Goal: Information Seeking & Learning: Learn about a topic

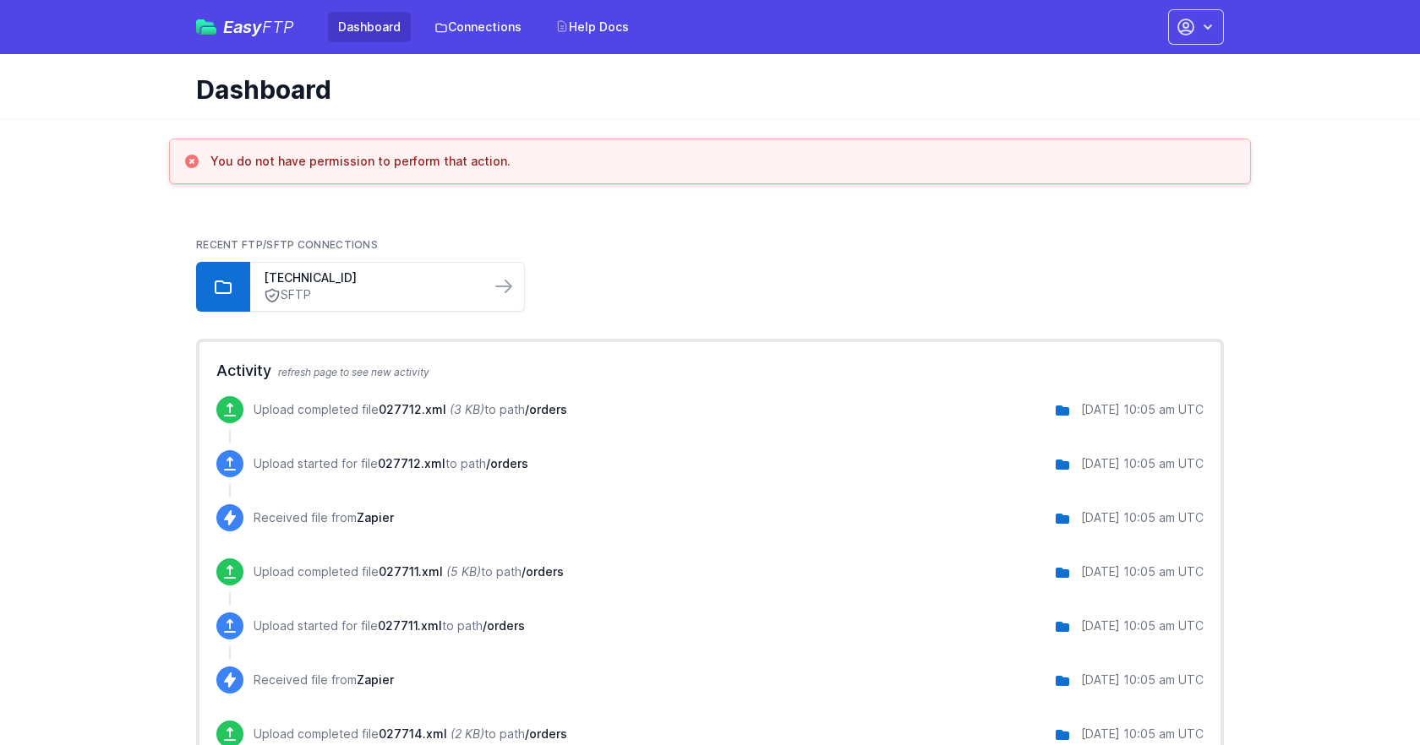
scroll to position [14, 0]
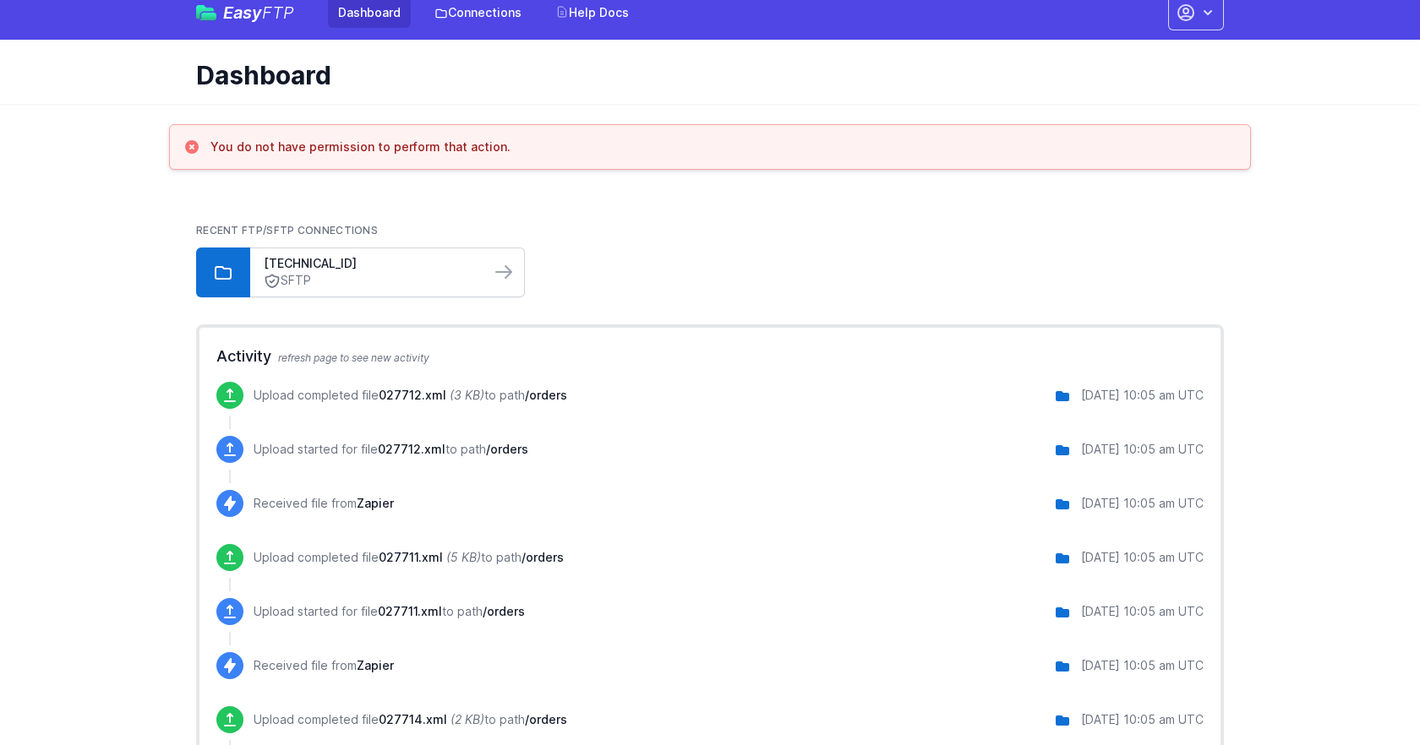
click at [446, 276] on link "SFTP" at bounding box center [370, 281] width 213 height 18
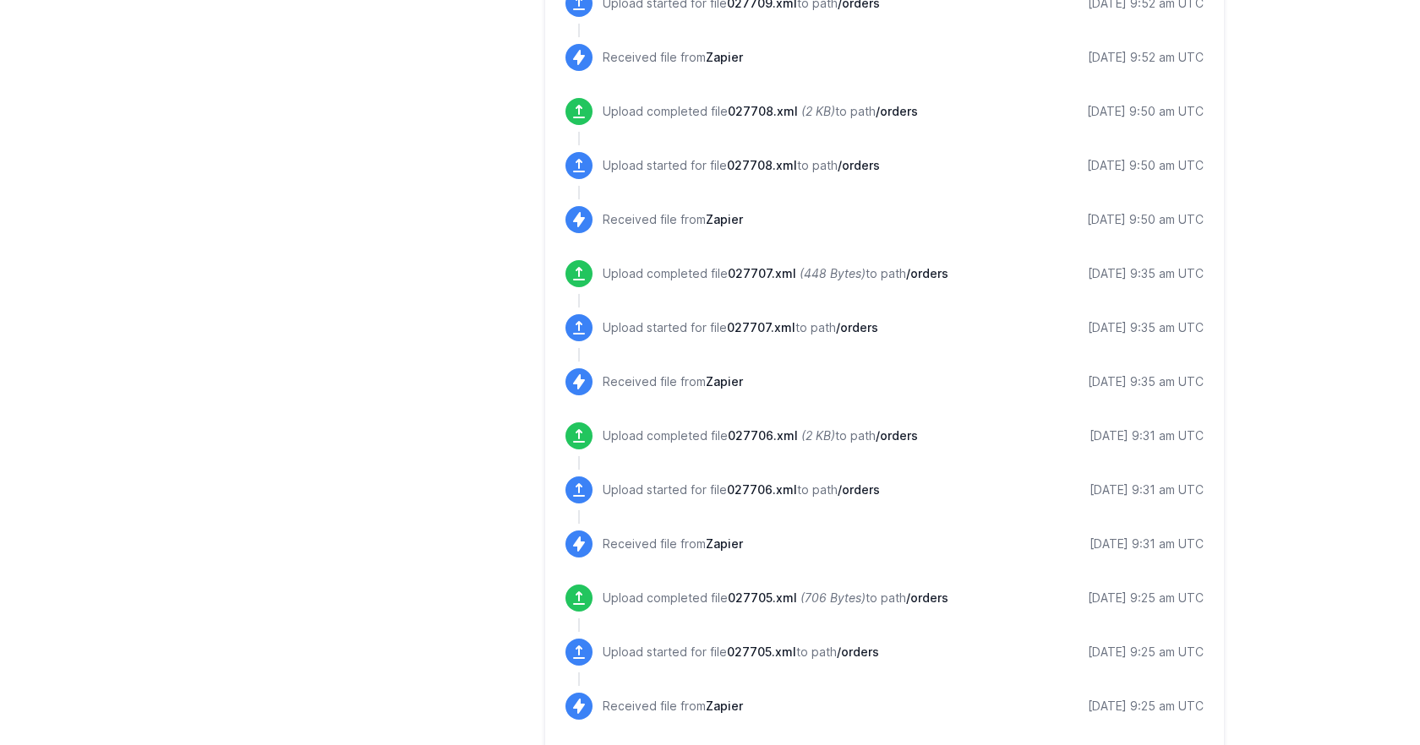
scroll to position [1675, 0]
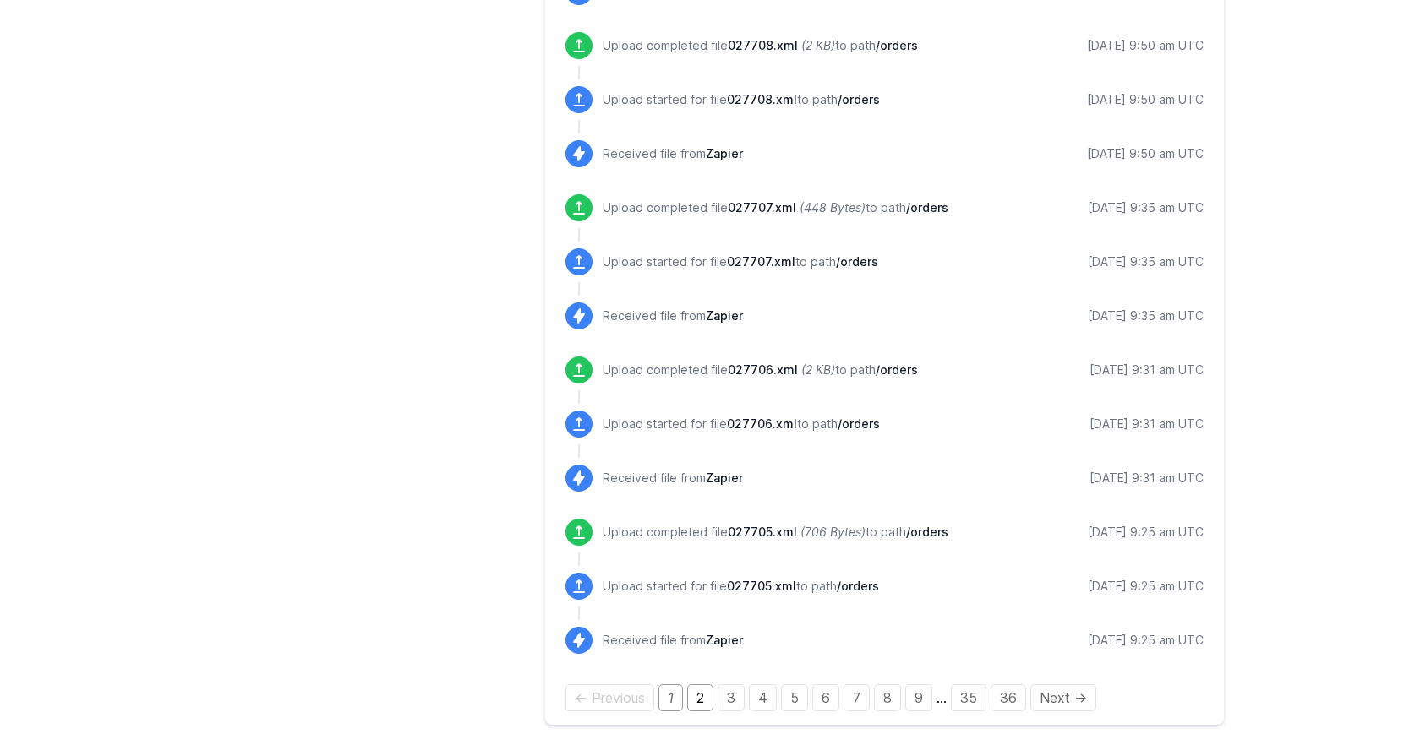
click at [700, 701] on link "2" at bounding box center [700, 698] width 26 height 27
click at [729, 709] on link "3" at bounding box center [731, 698] width 27 height 27
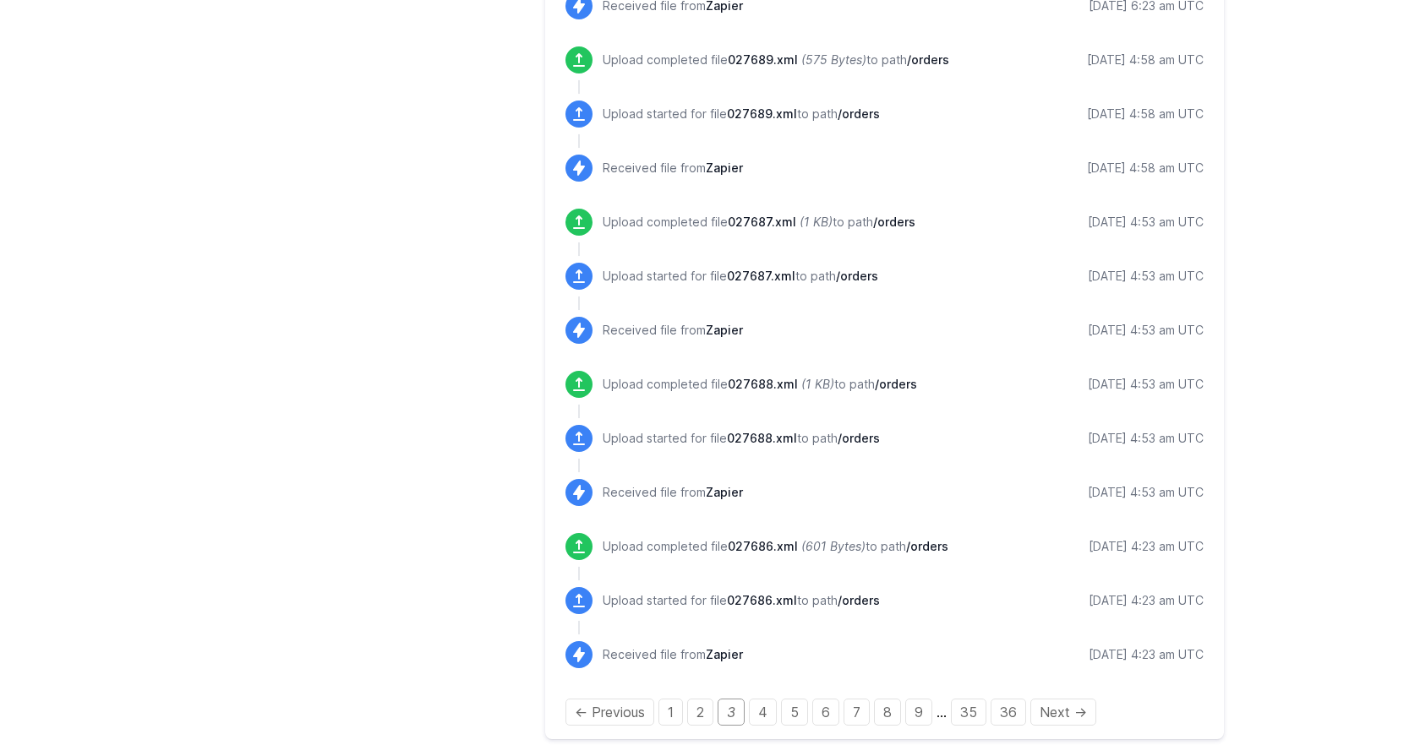
scroll to position [1675, 0]
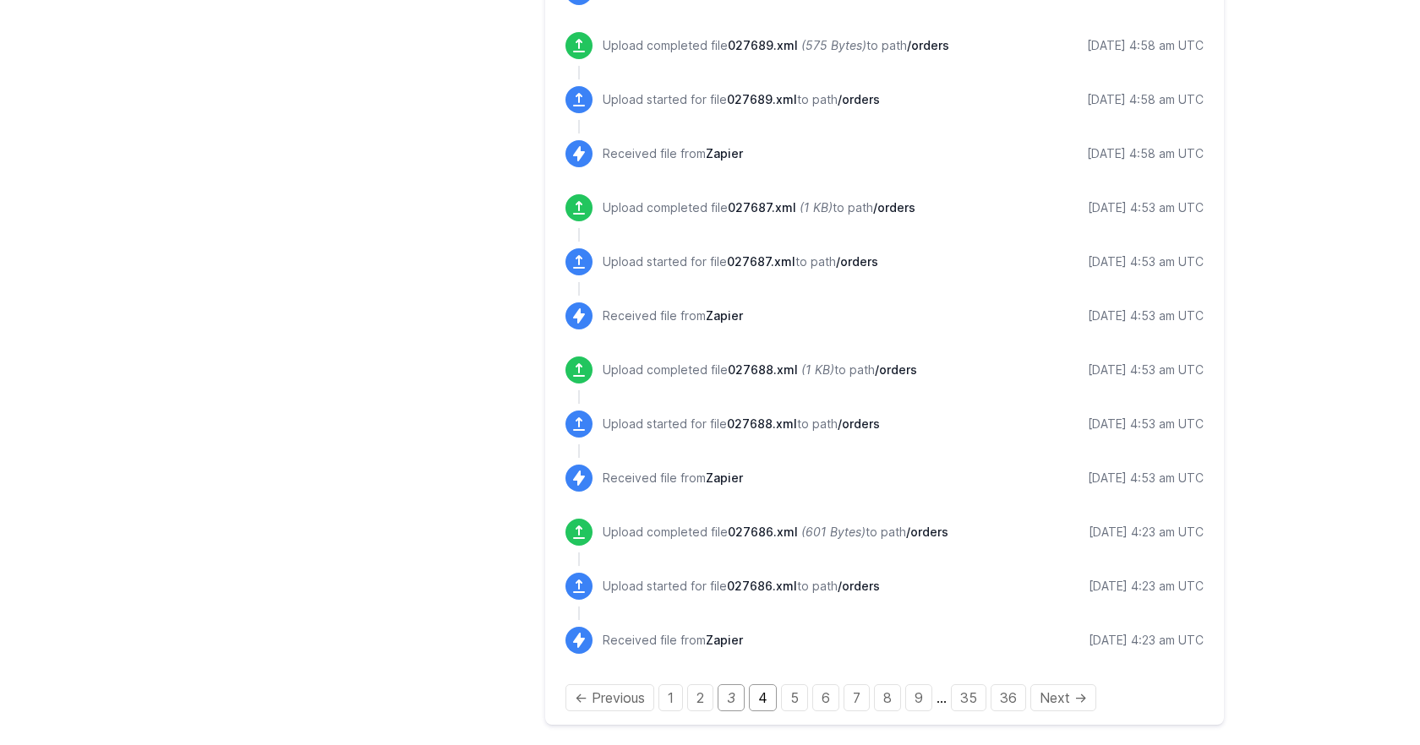
click at [764, 702] on link "4" at bounding box center [763, 698] width 28 height 27
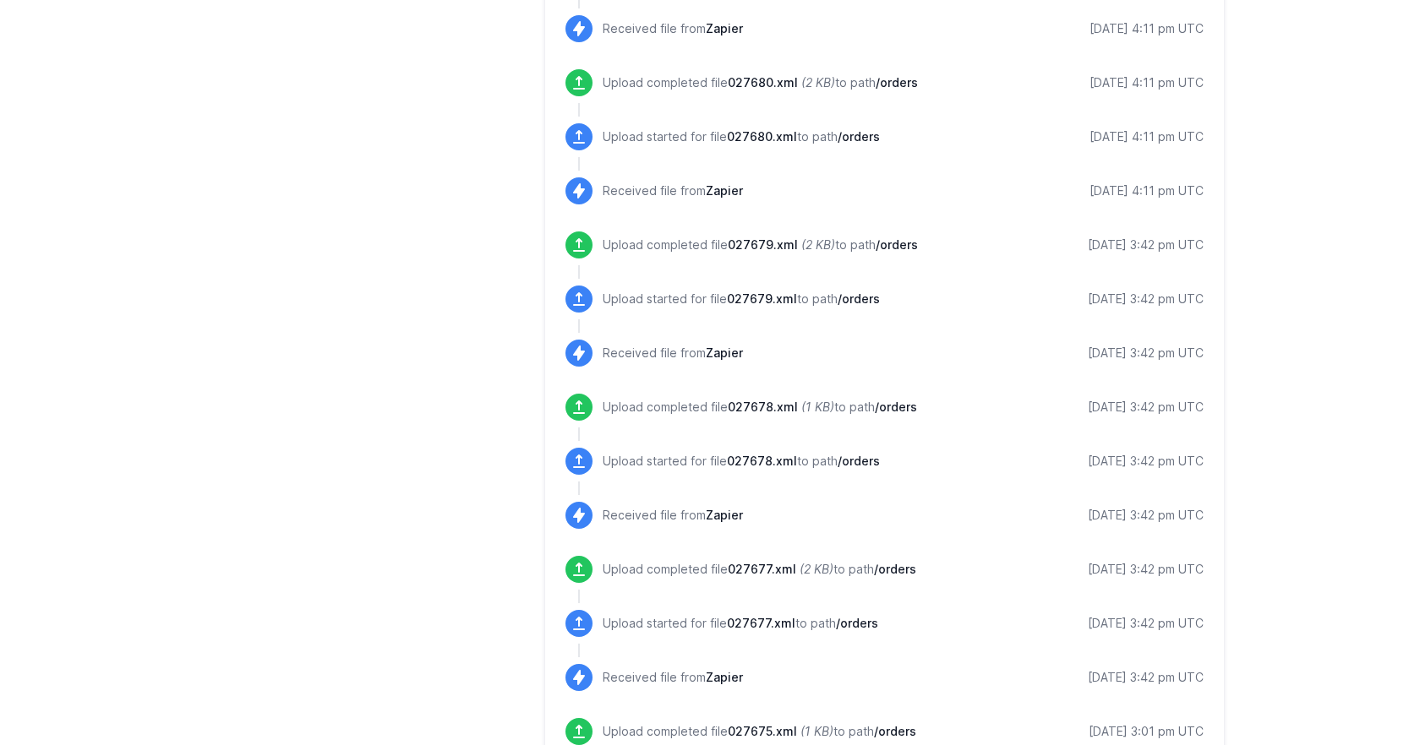
scroll to position [1675, 0]
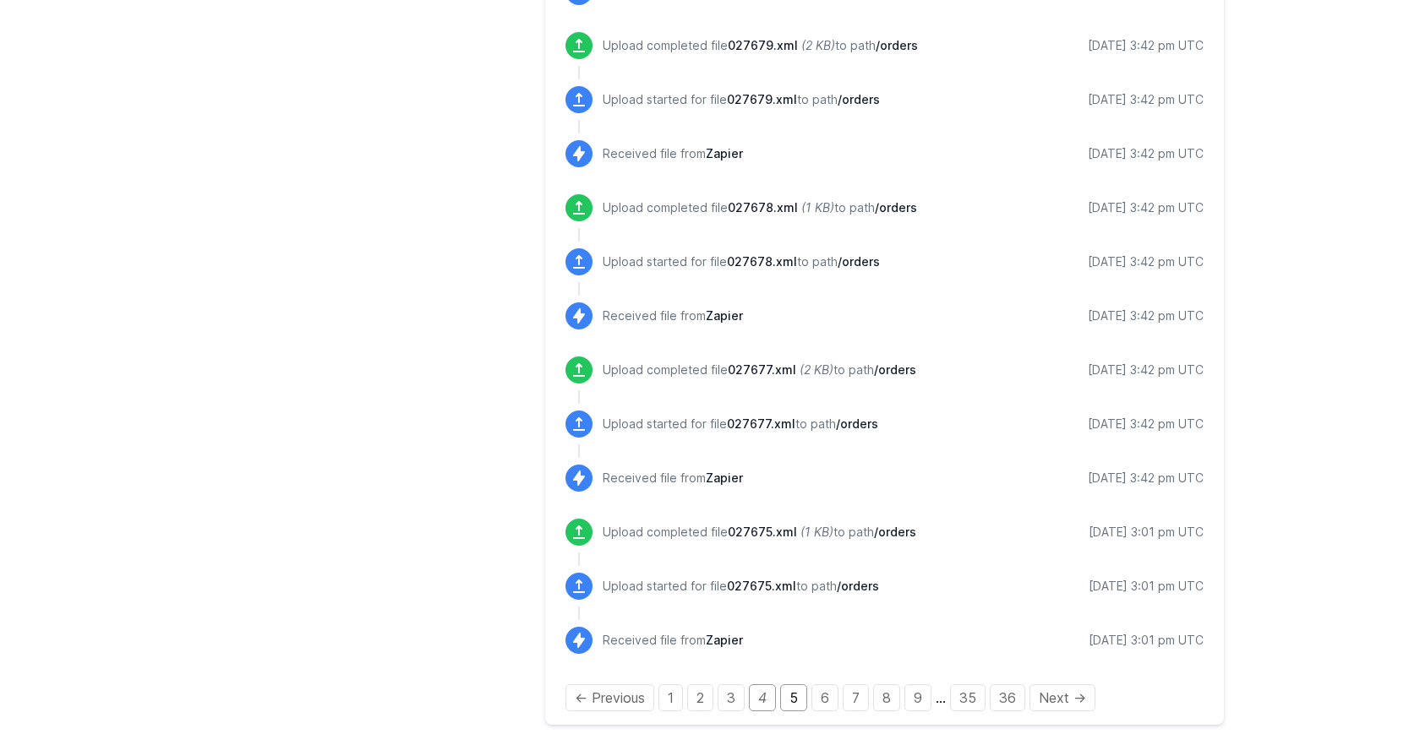
click at [790, 695] on link "5" at bounding box center [793, 698] width 27 height 27
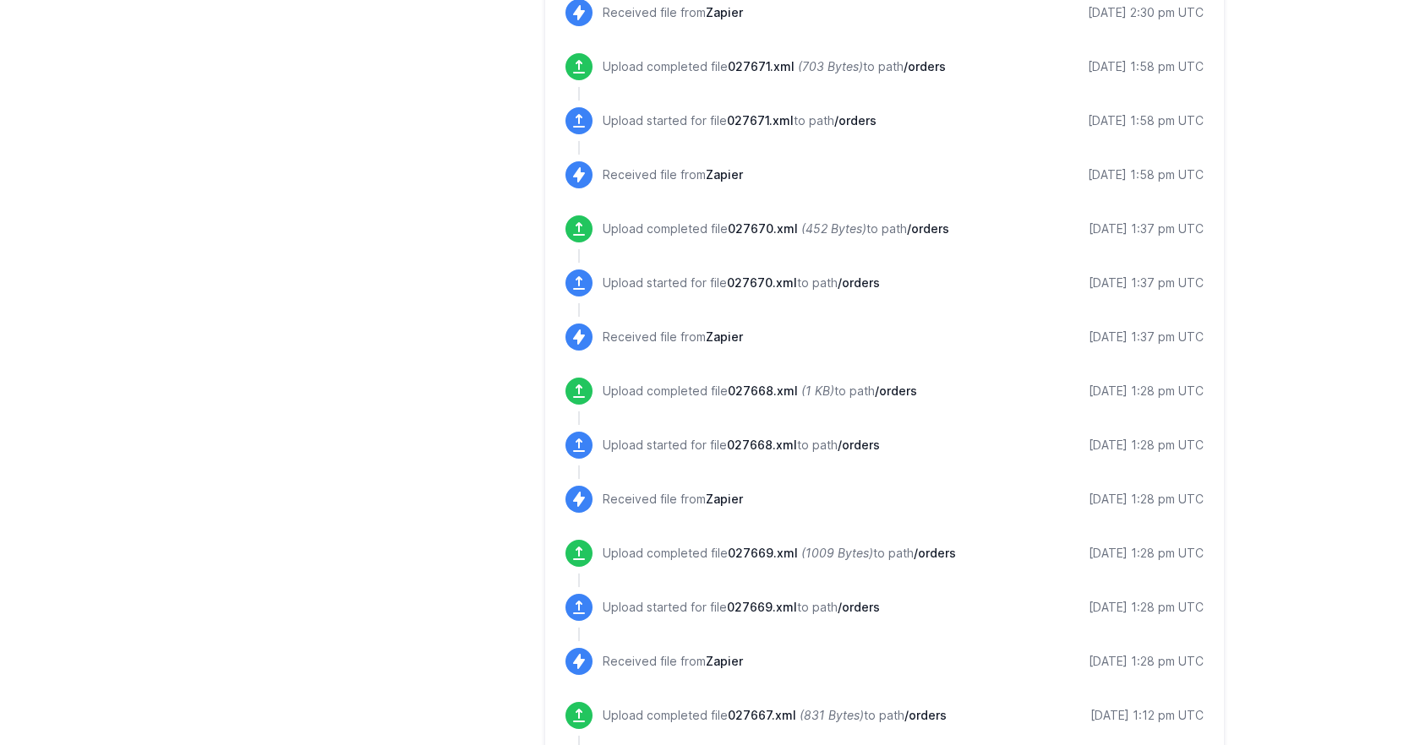
scroll to position [1675, 0]
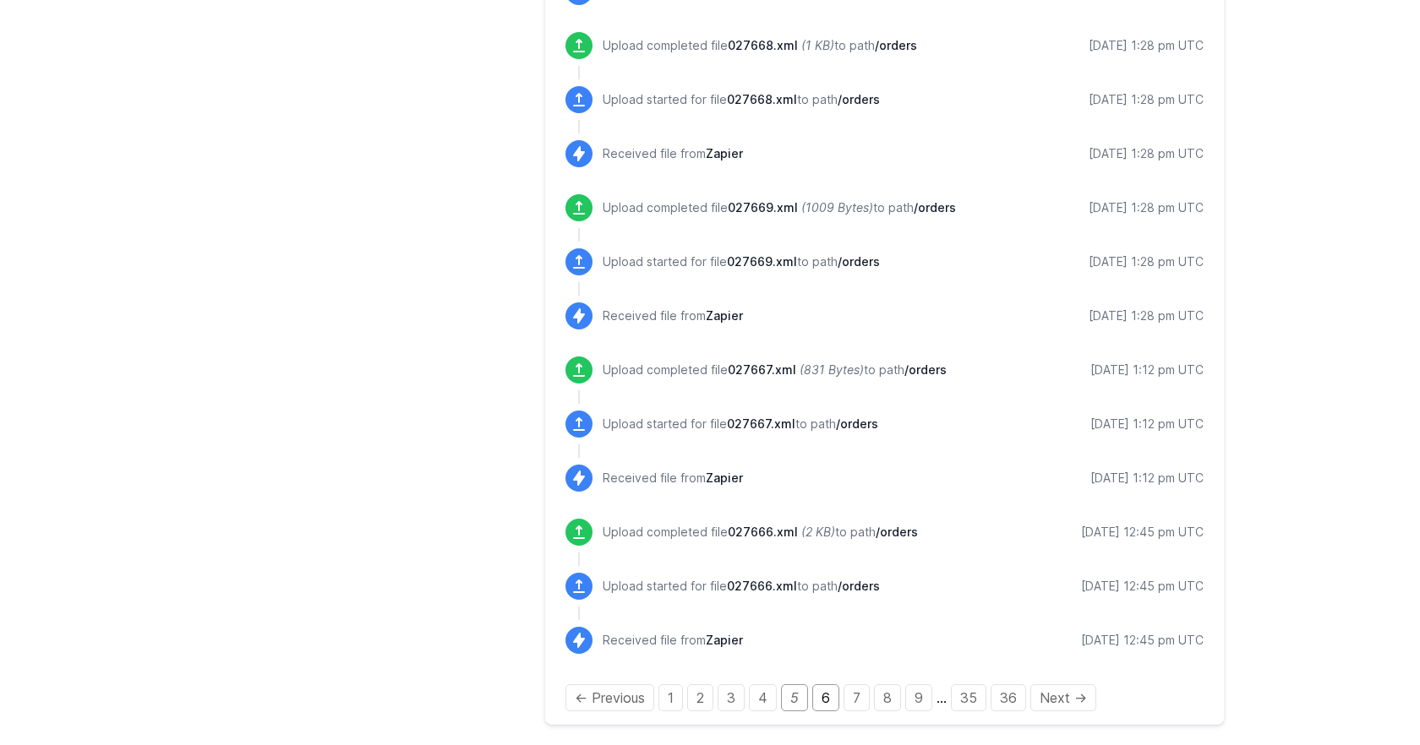
click at [825, 706] on link "6" at bounding box center [825, 698] width 27 height 27
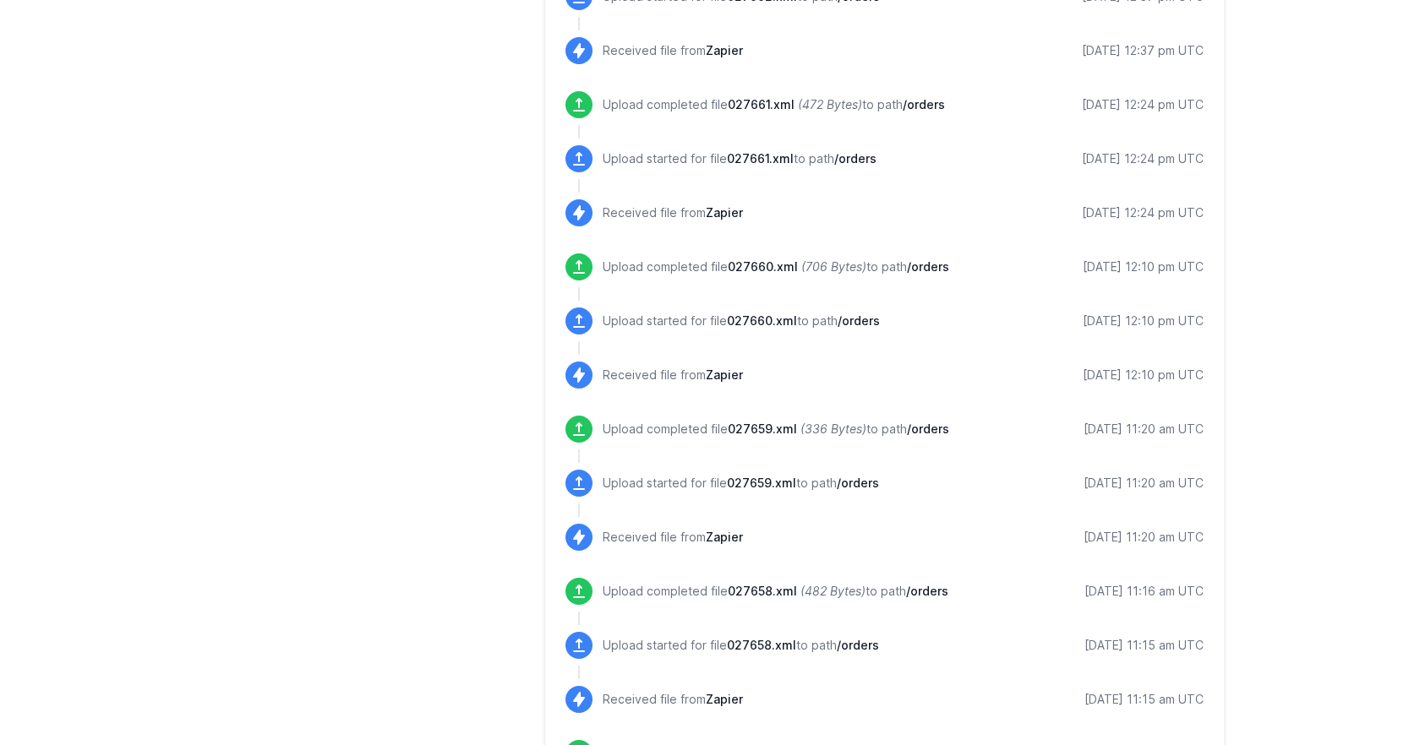
scroll to position [1675, 0]
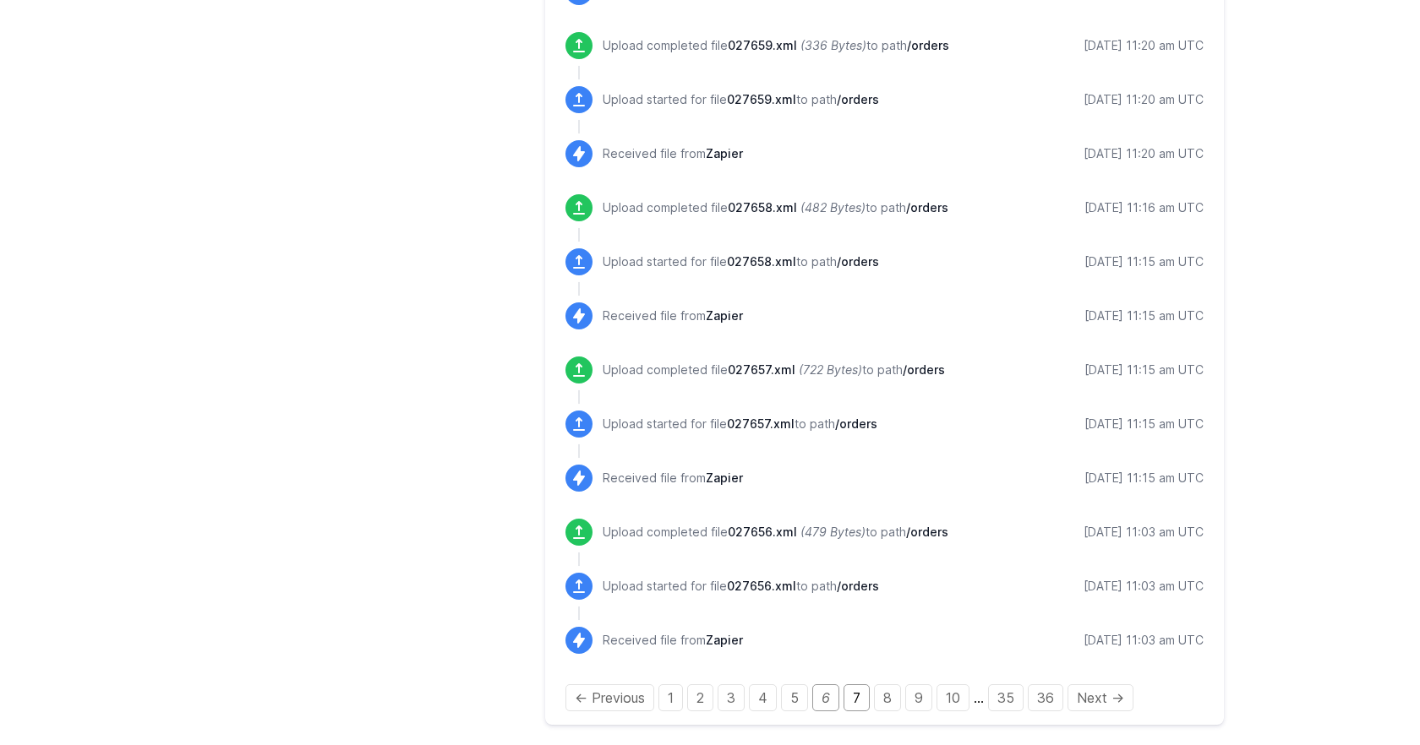
click at [855, 699] on link "7" at bounding box center [857, 698] width 26 height 27
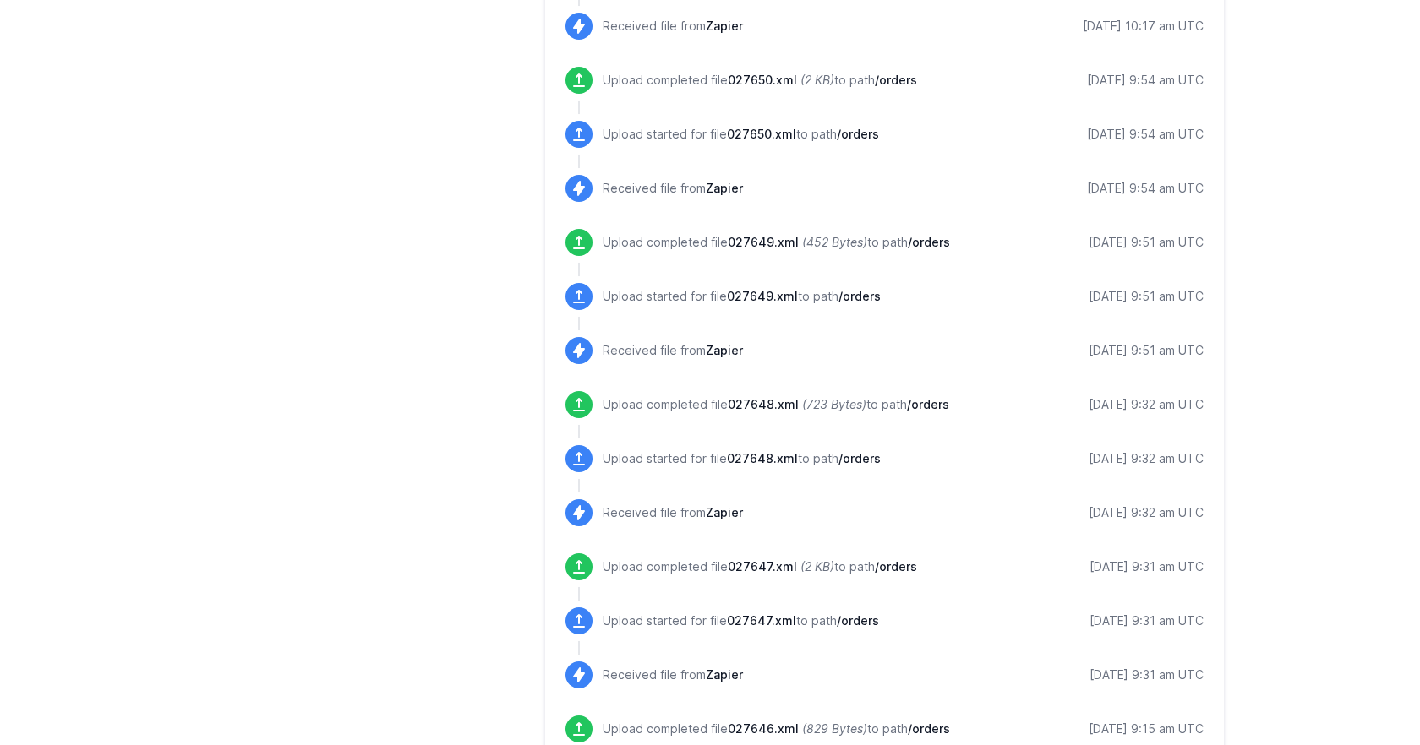
scroll to position [1675, 0]
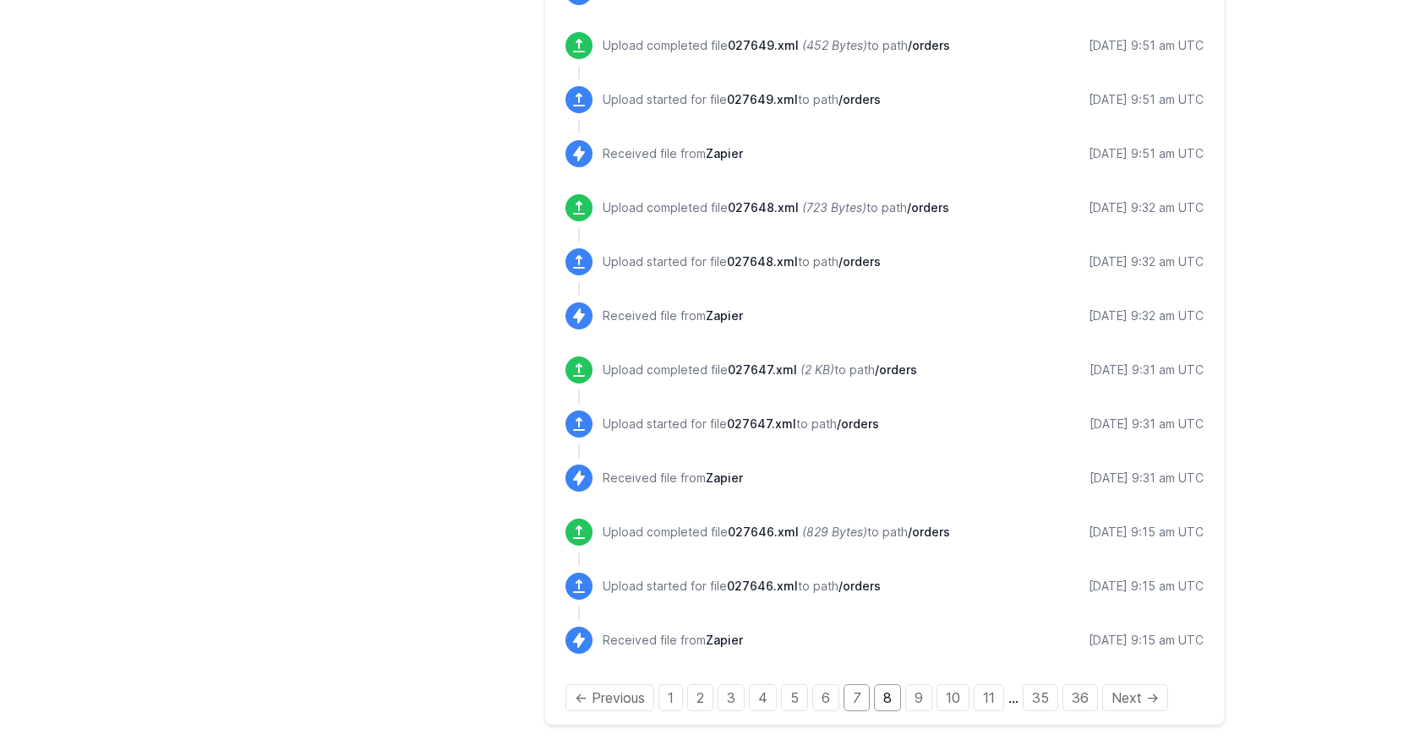
click at [879, 701] on link "8" at bounding box center [887, 698] width 27 height 27
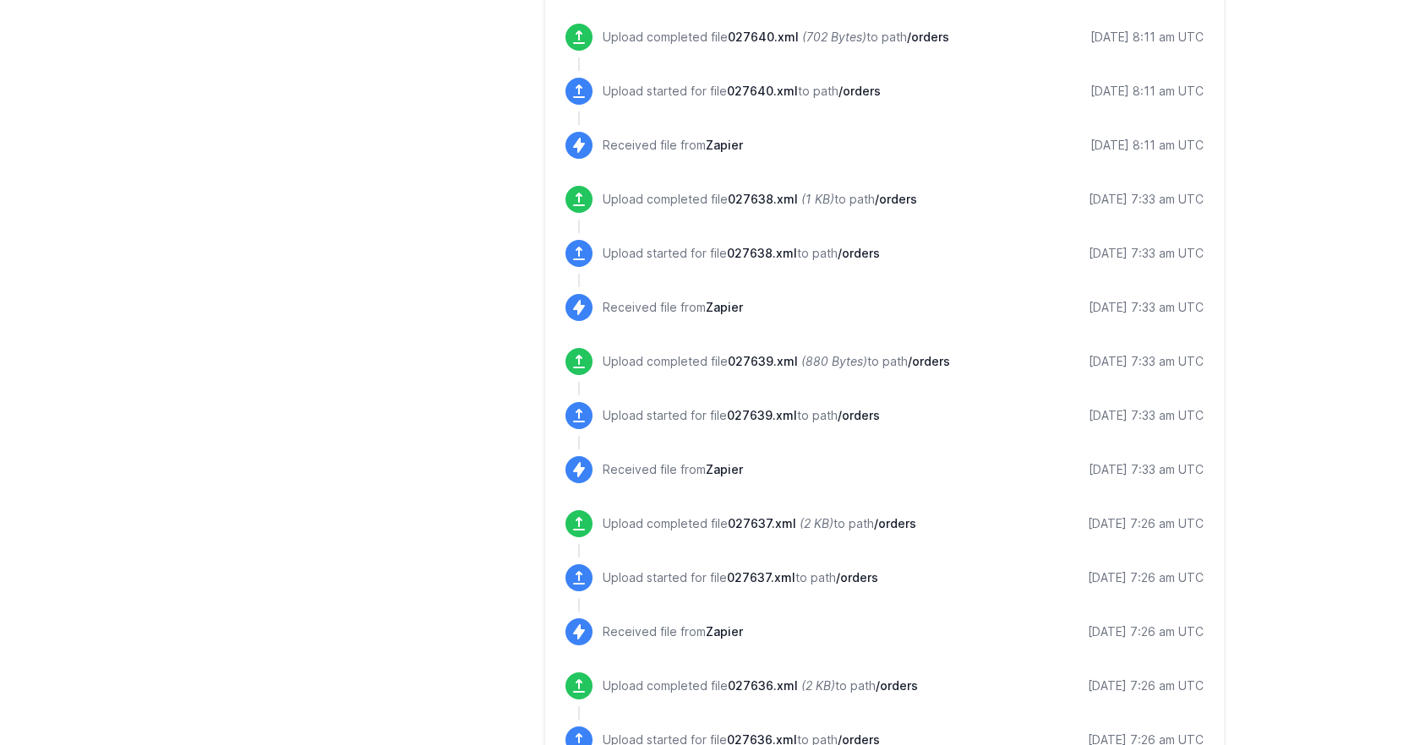
scroll to position [1675, 0]
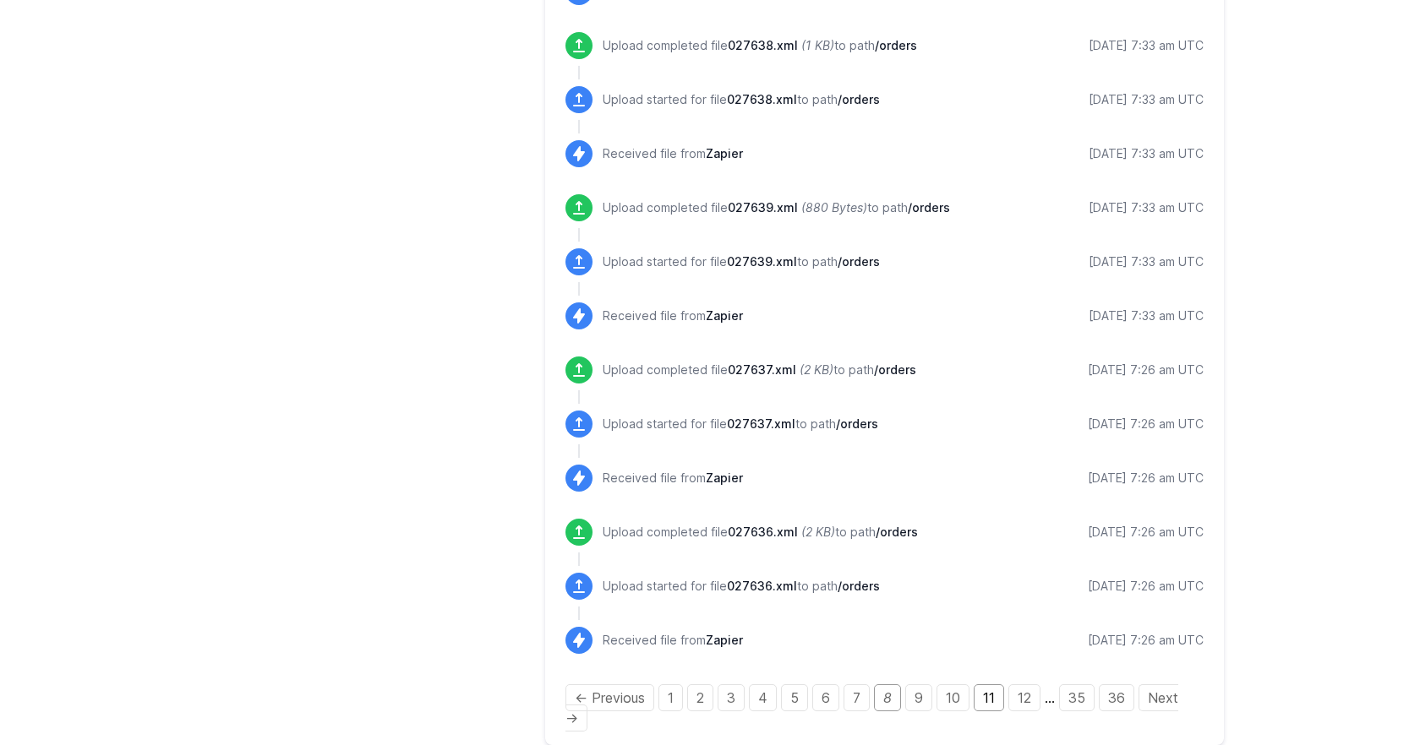
click at [988, 702] on link "11" at bounding box center [989, 698] width 30 height 27
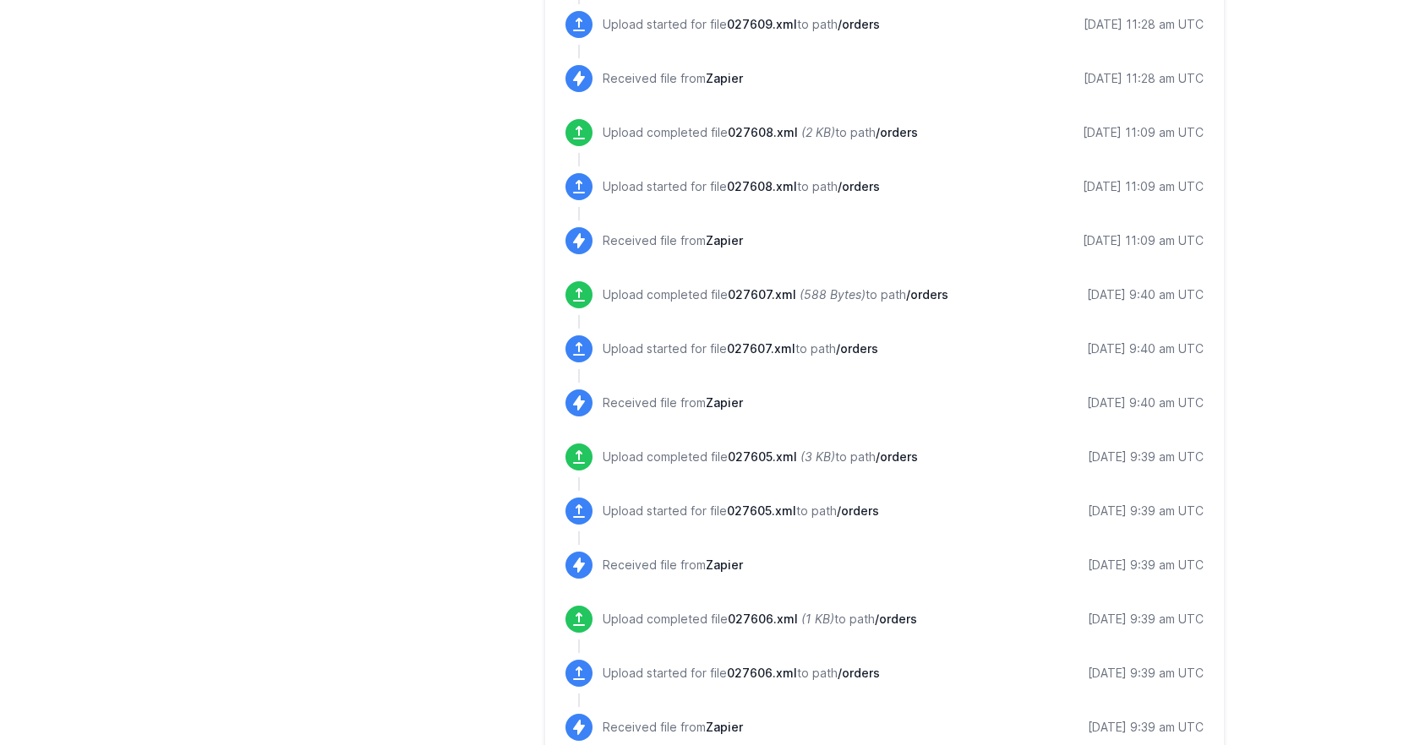
scroll to position [1696, 0]
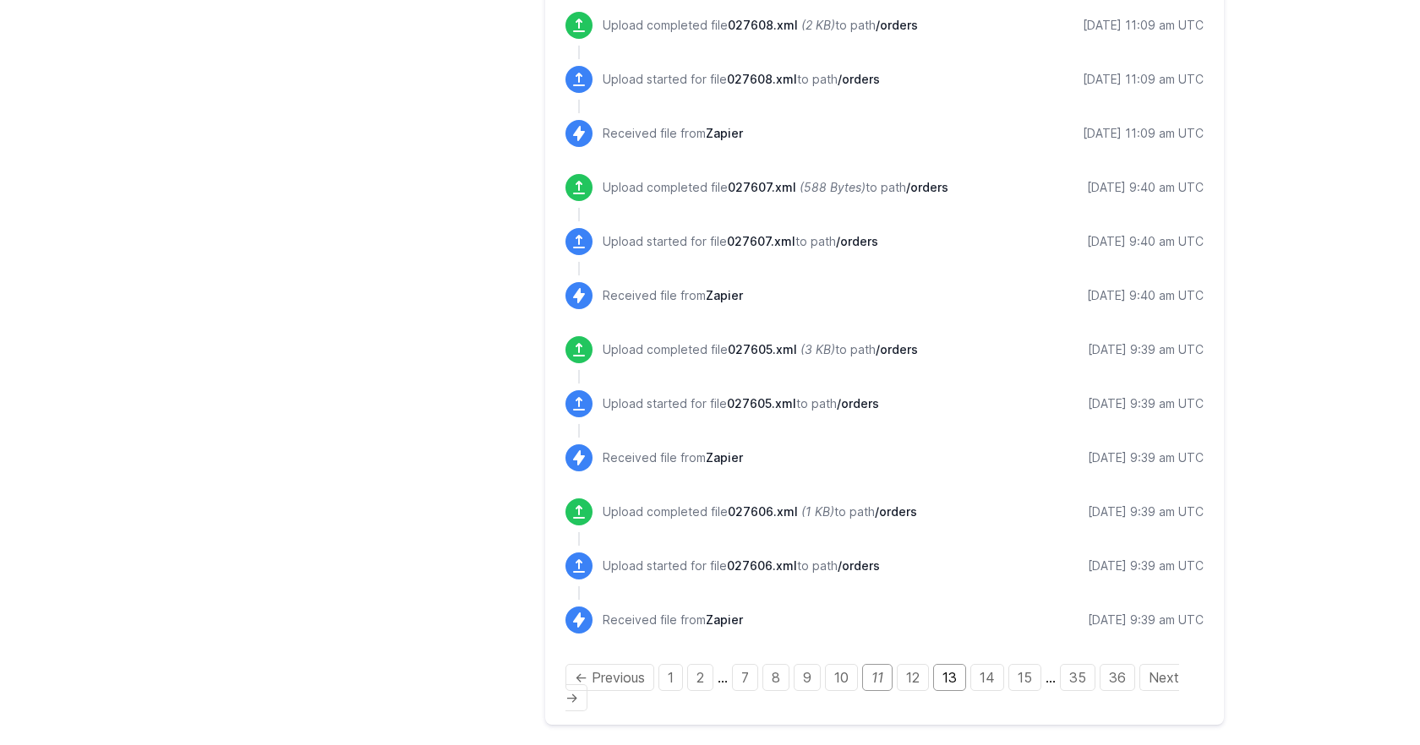
click at [944, 675] on link "13" at bounding box center [949, 677] width 33 height 27
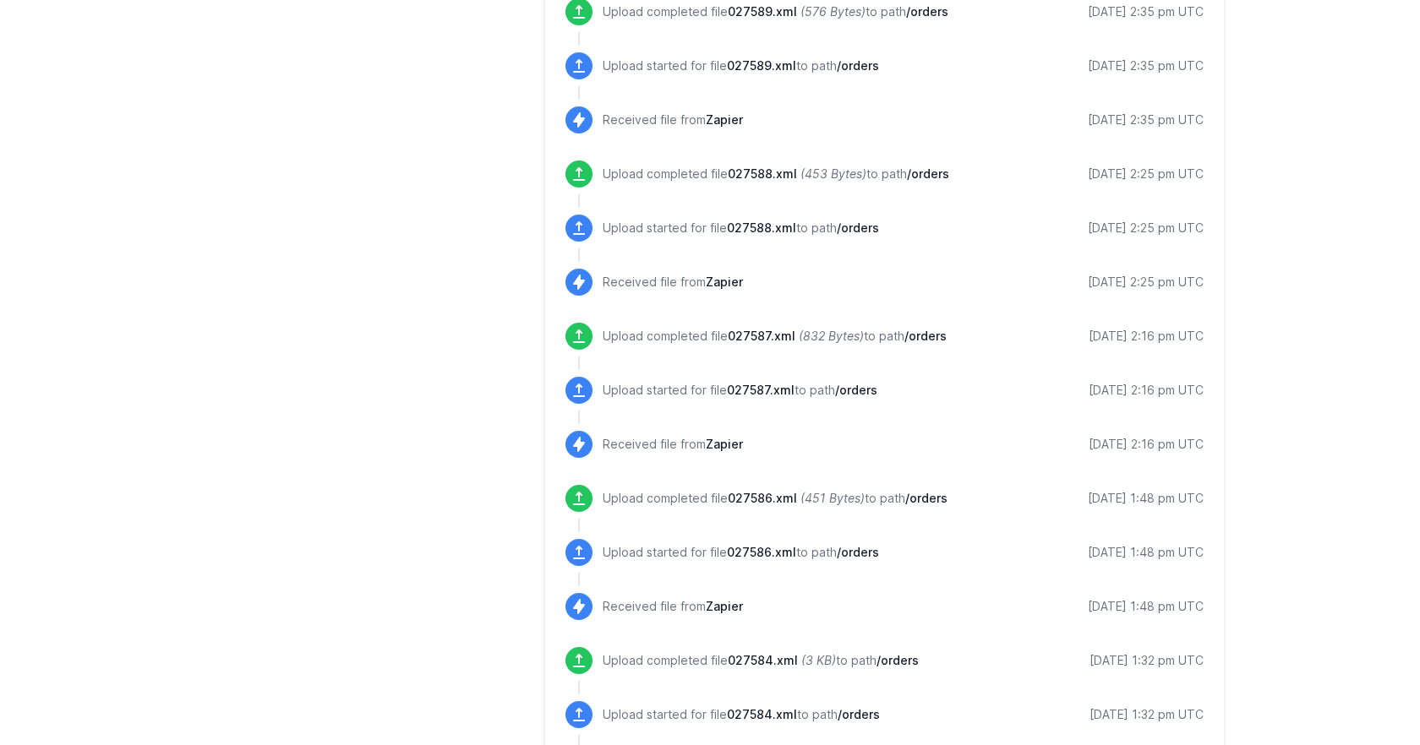
scroll to position [1696, 0]
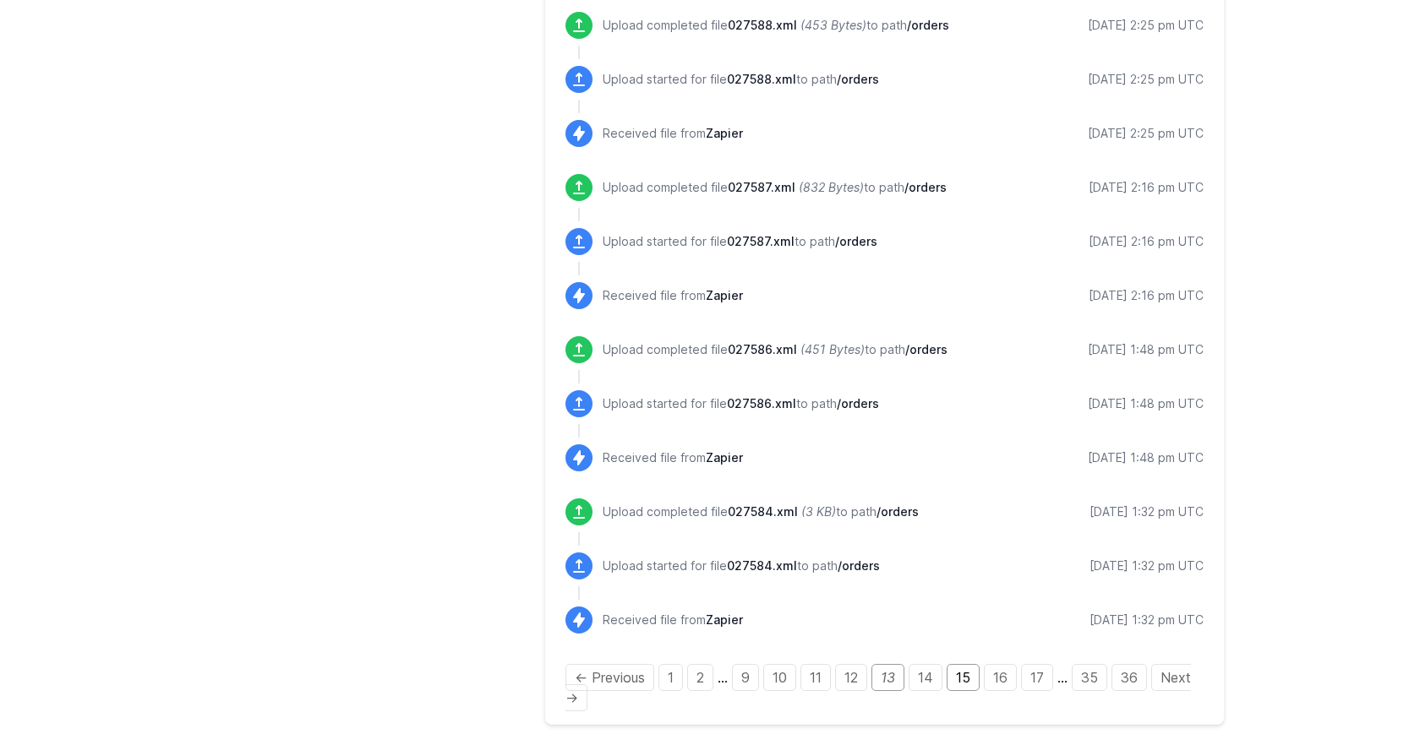
click at [975, 680] on link "15" at bounding box center [963, 677] width 33 height 27
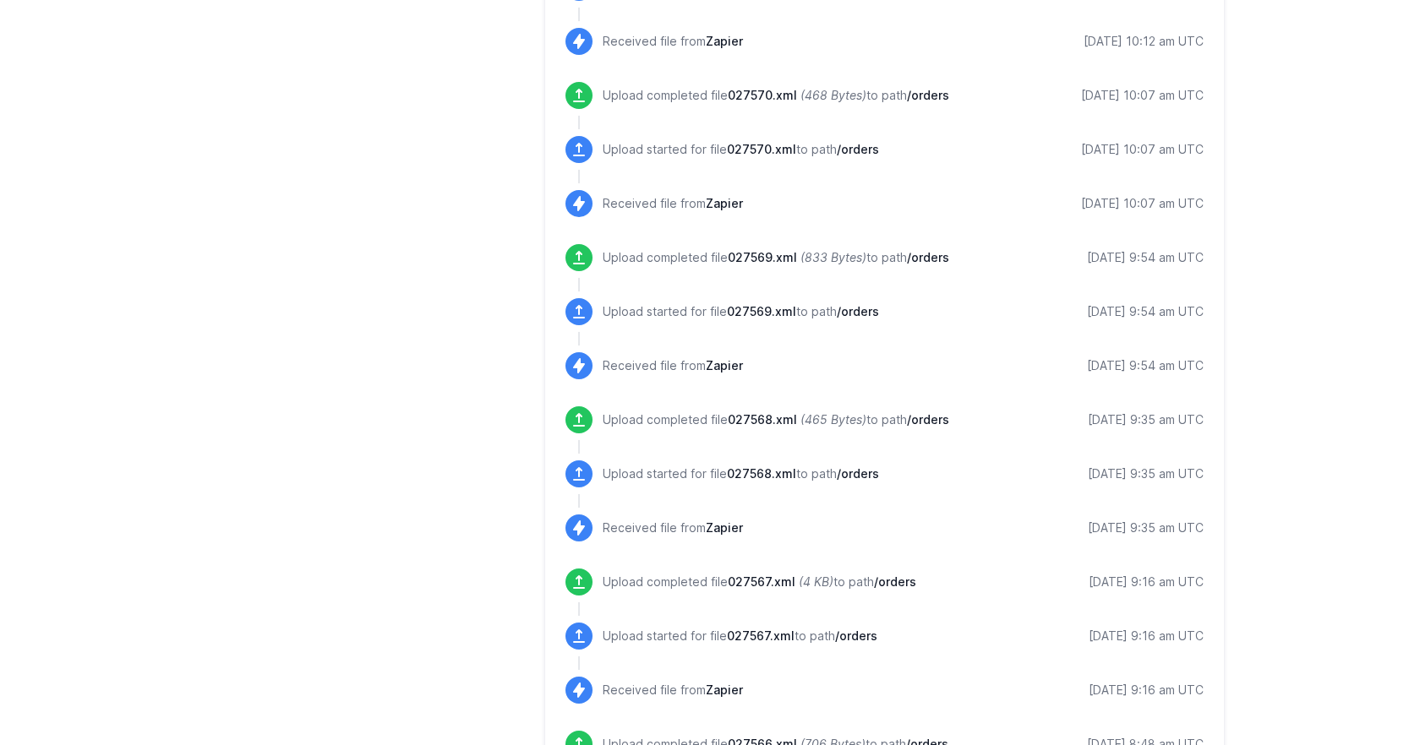
scroll to position [1696, 0]
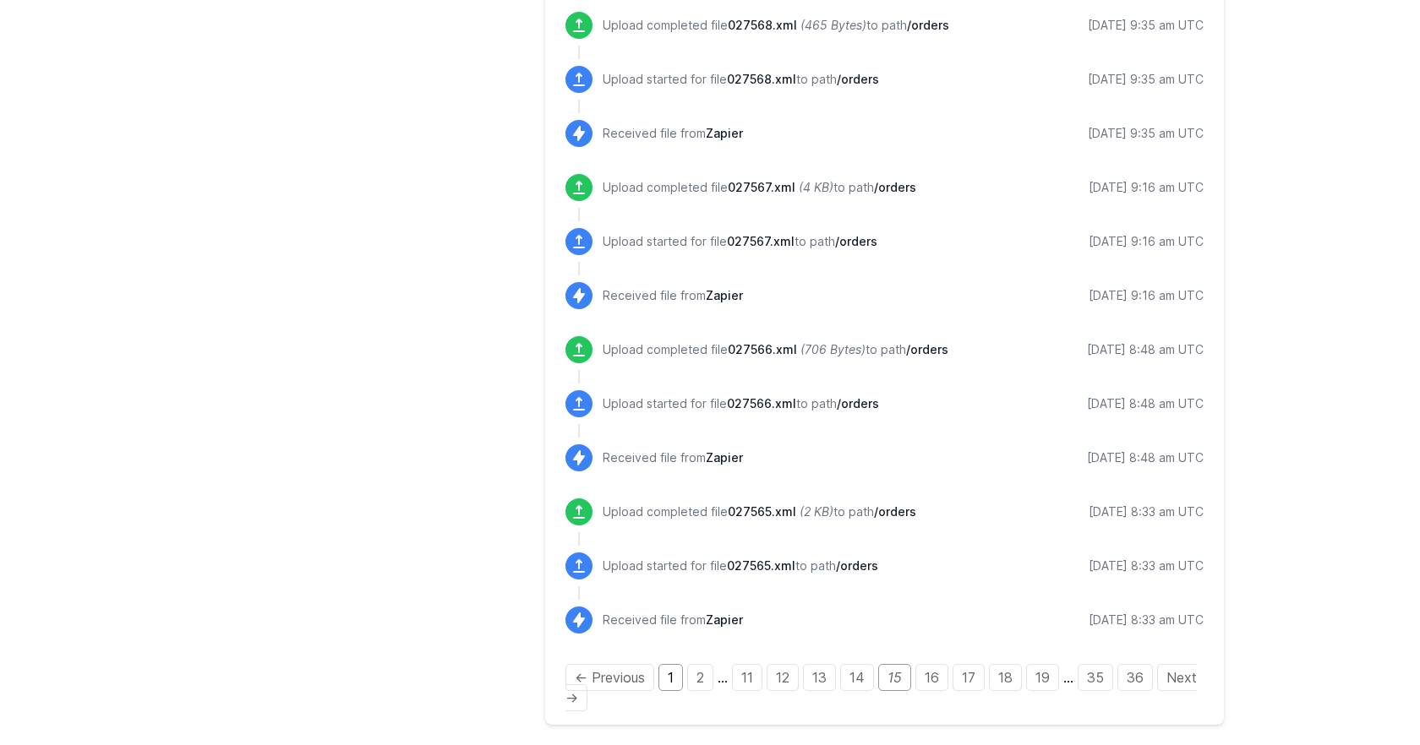
click at [669, 682] on link "1" at bounding box center [670, 677] width 25 height 27
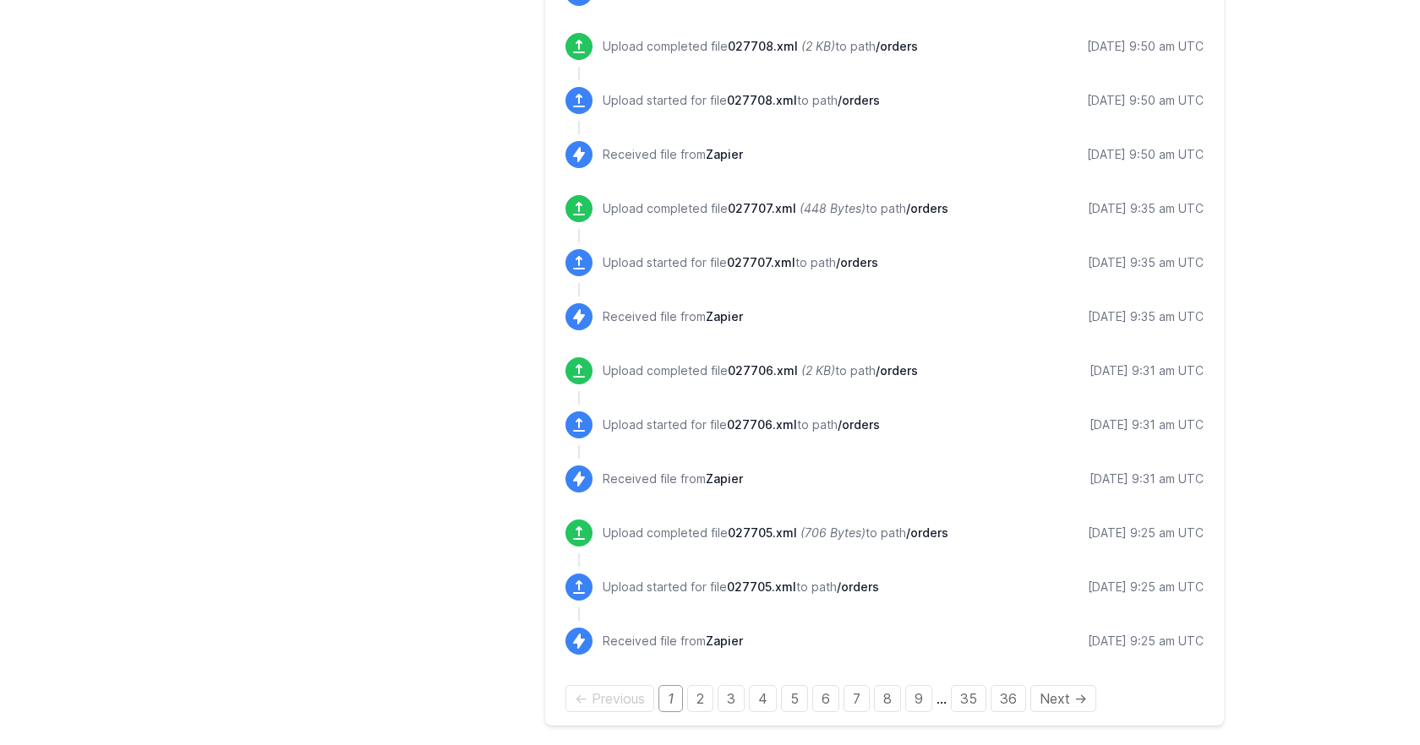
scroll to position [1675, 0]
click at [702, 702] on link "2" at bounding box center [700, 698] width 26 height 27
click at [737, 692] on link "3" at bounding box center [731, 698] width 27 height 27
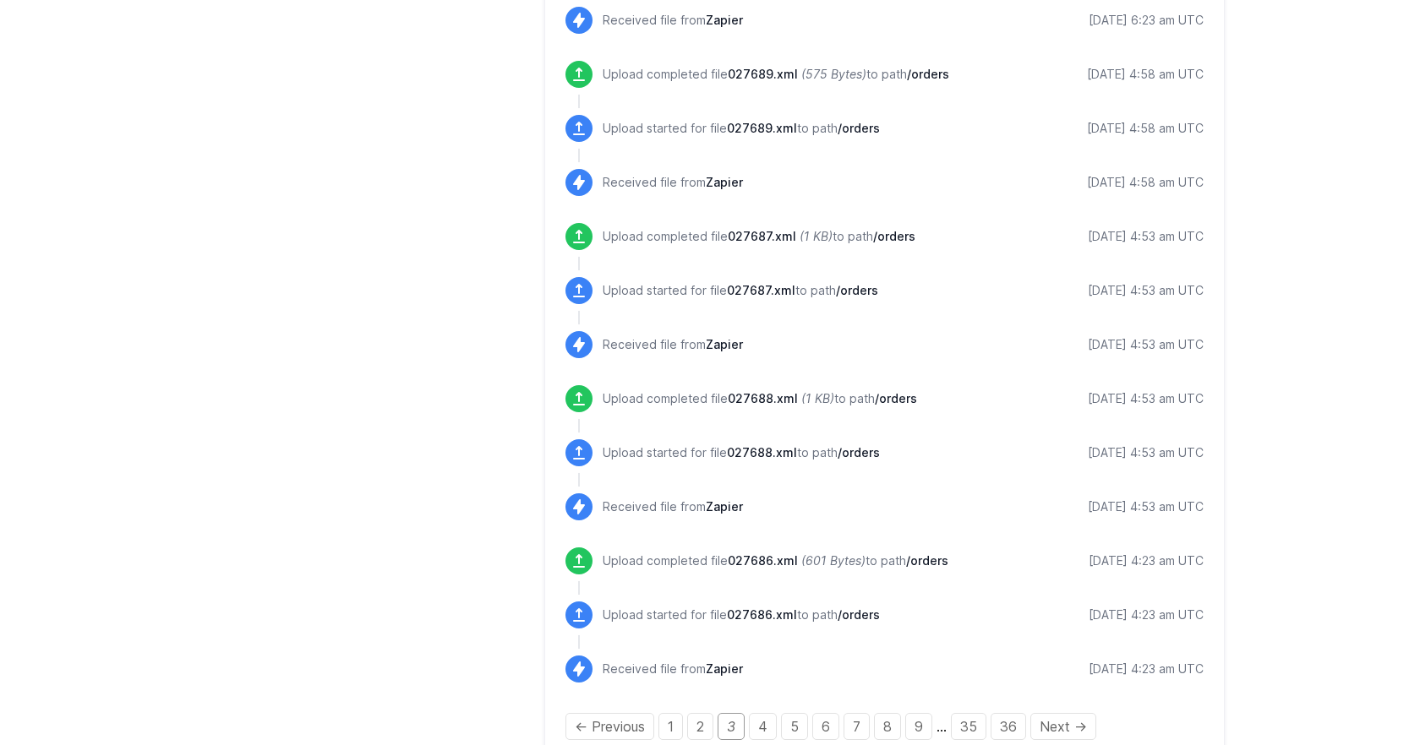
scroll to position [1675, 0]
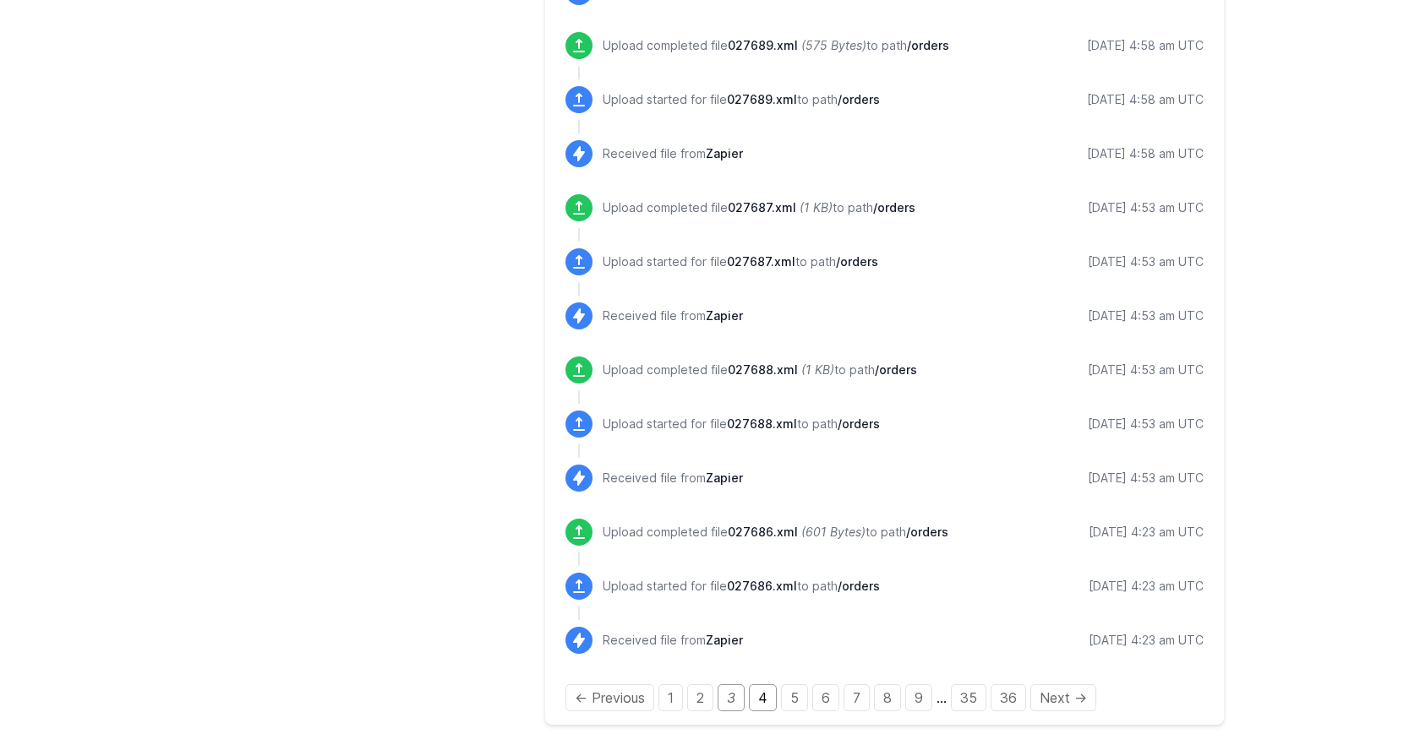
click at [766, 688] on link "4" at bounding box center [763, 698] width 28 height 27
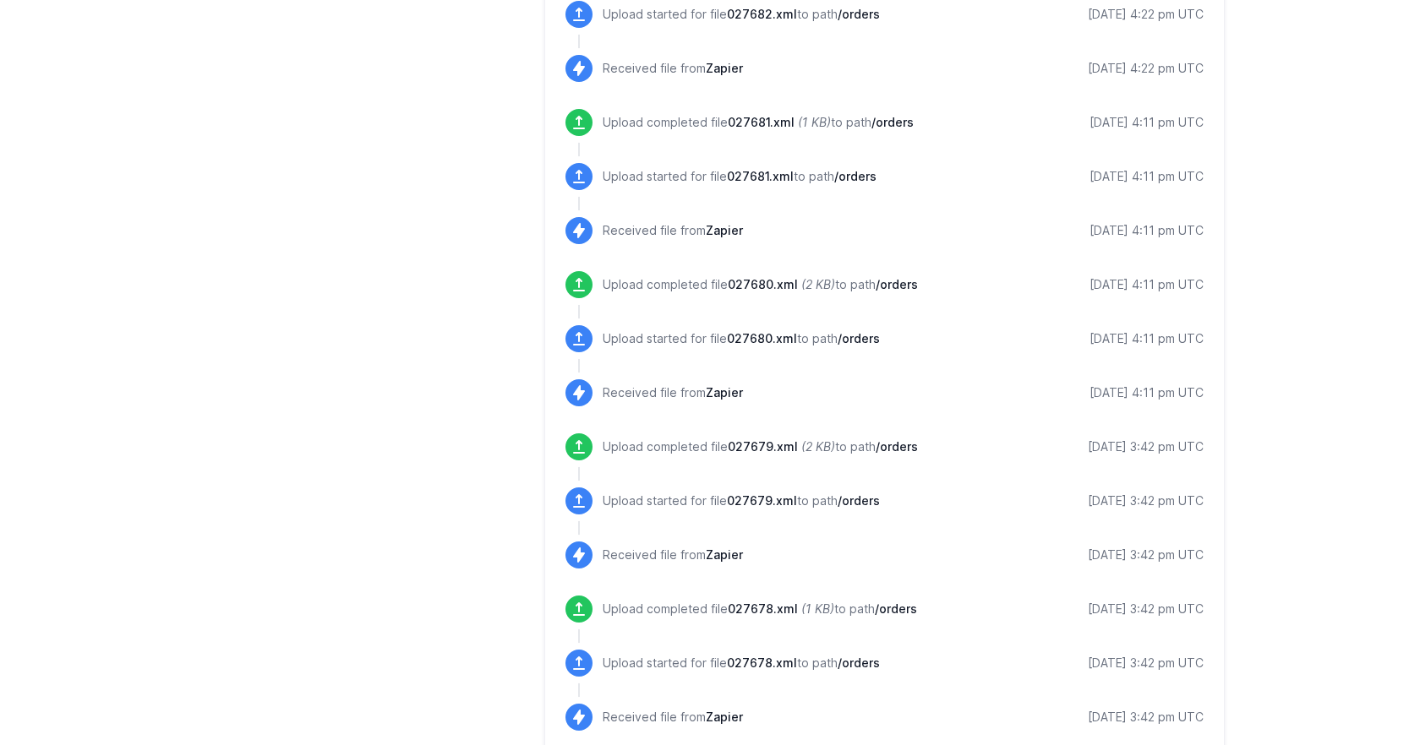
scroll to position [1675, 0]
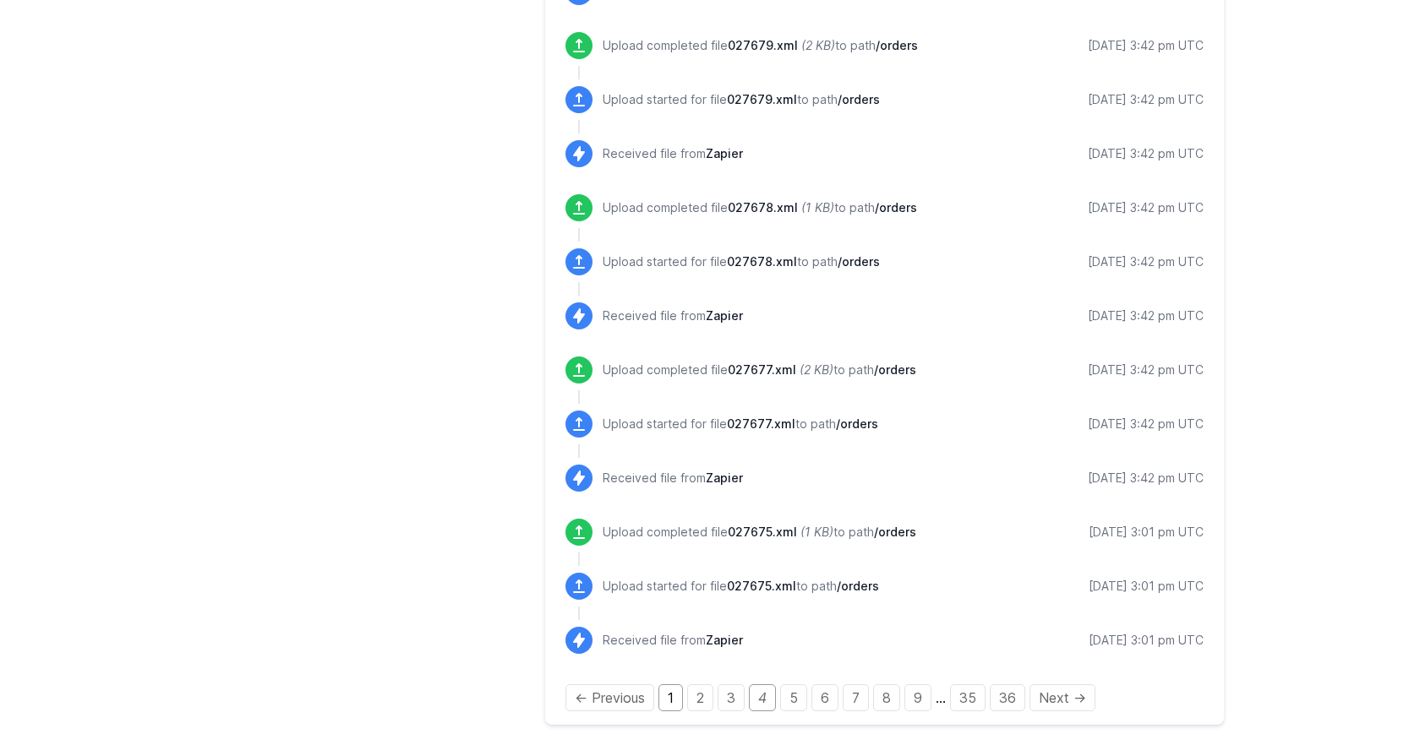
click at [674, 694] on link "1" at bounding box center [670, 698] width 25 height 27
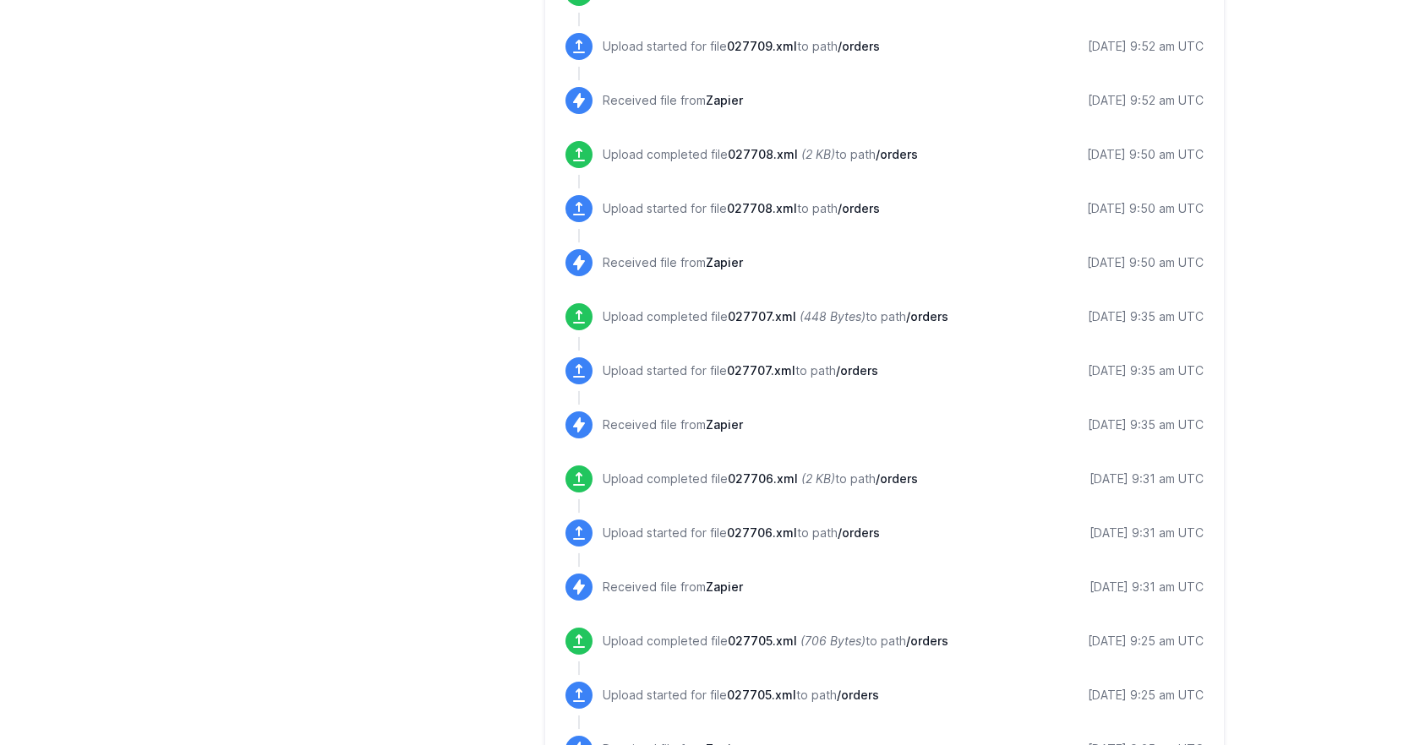
scroll to position [1675, 0]
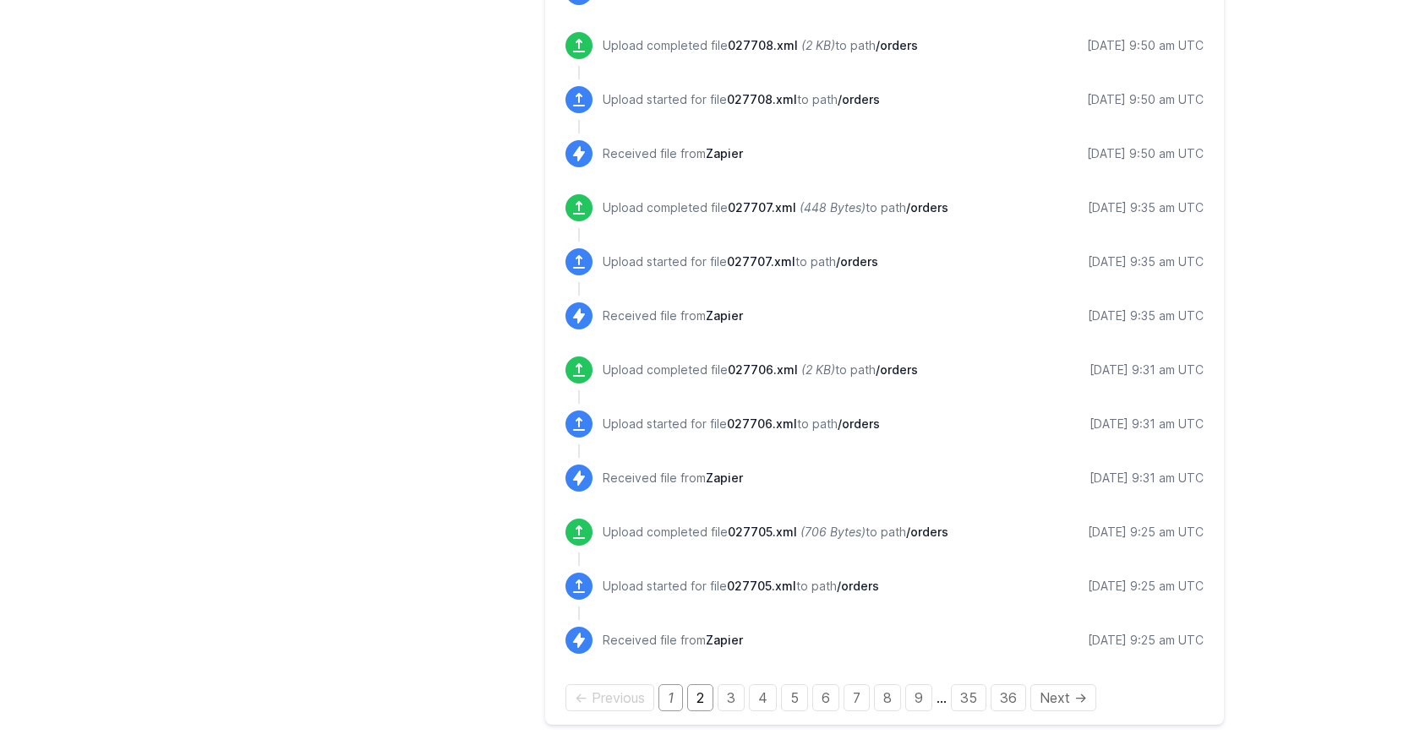
click at [693, 707] on link "2" at bounding box center [700, 698] width 26 height 27
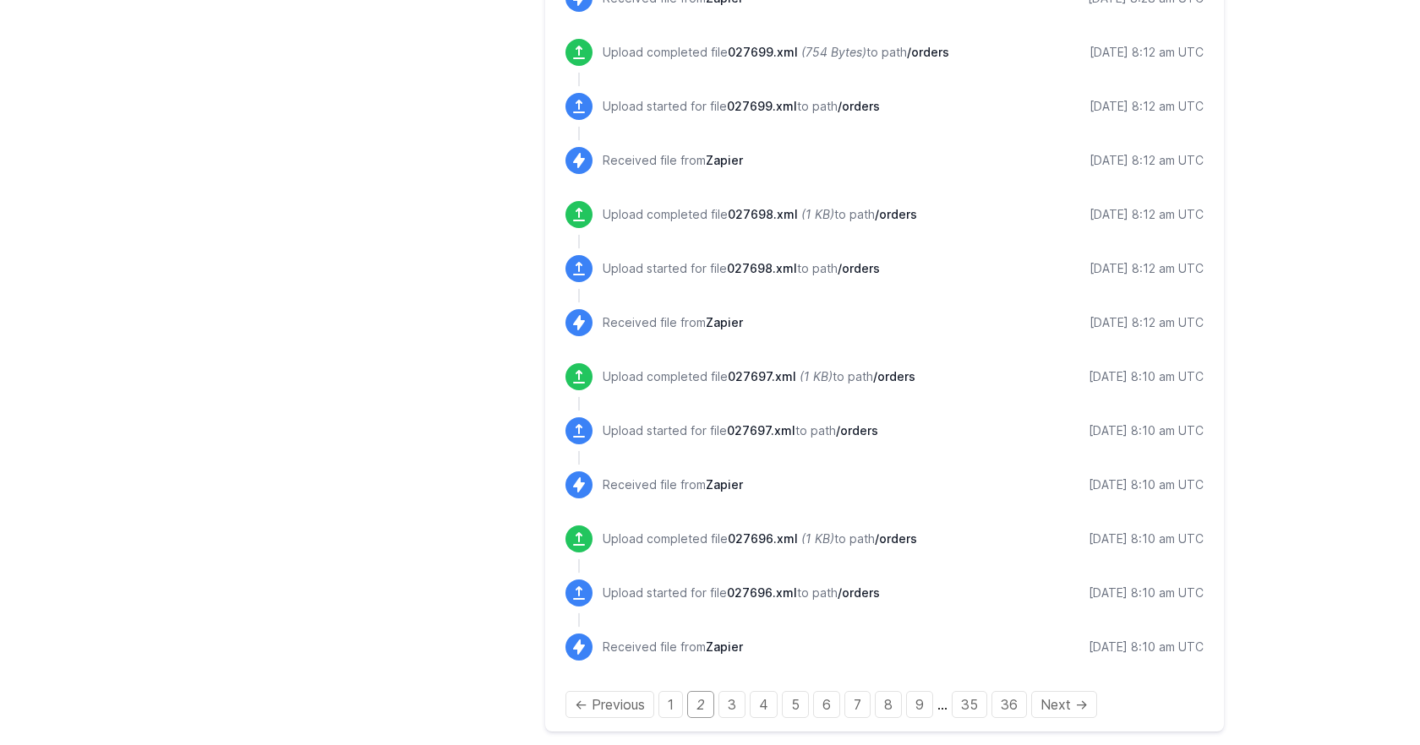
scroll to position [1675, 0]
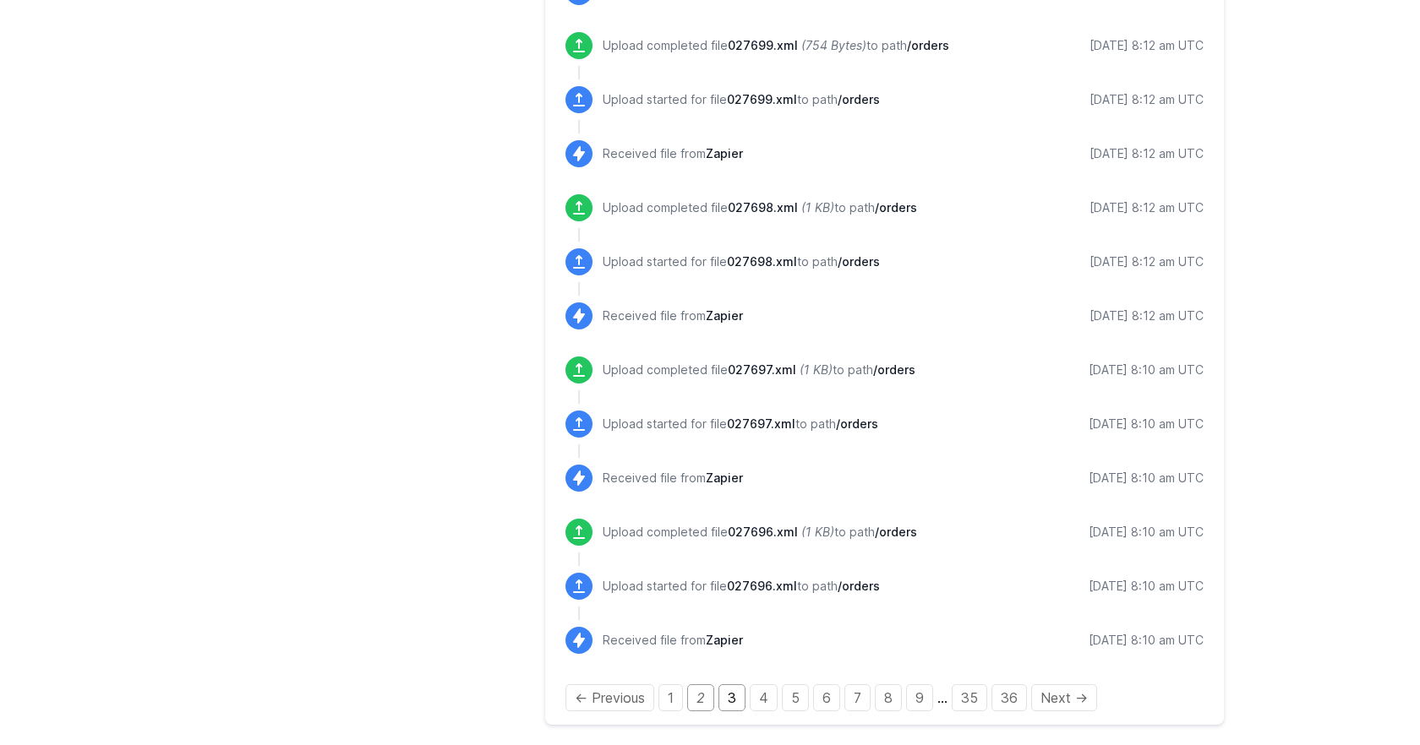
click at [721, 709] on link "3" at bounding box center [731, 698] width 27 height 27
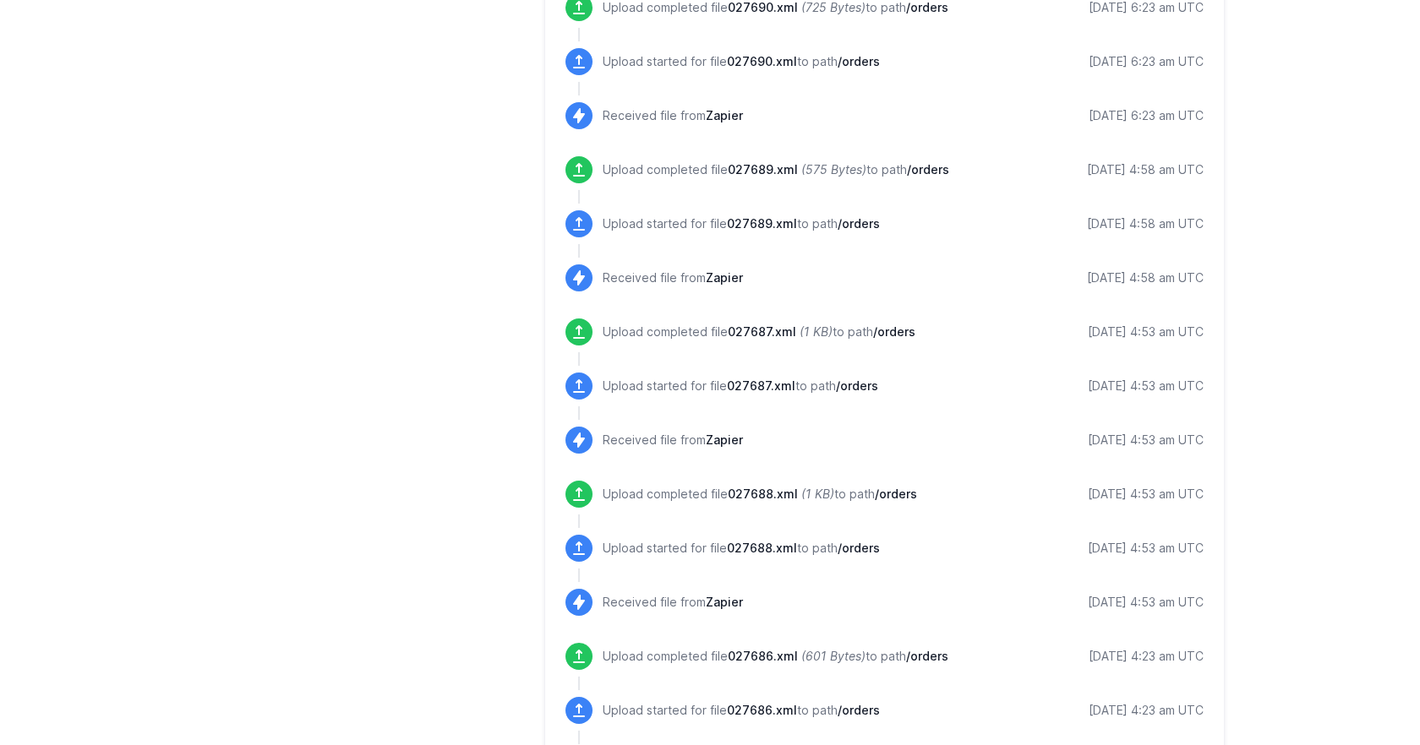
scroll to position [1675, 0]
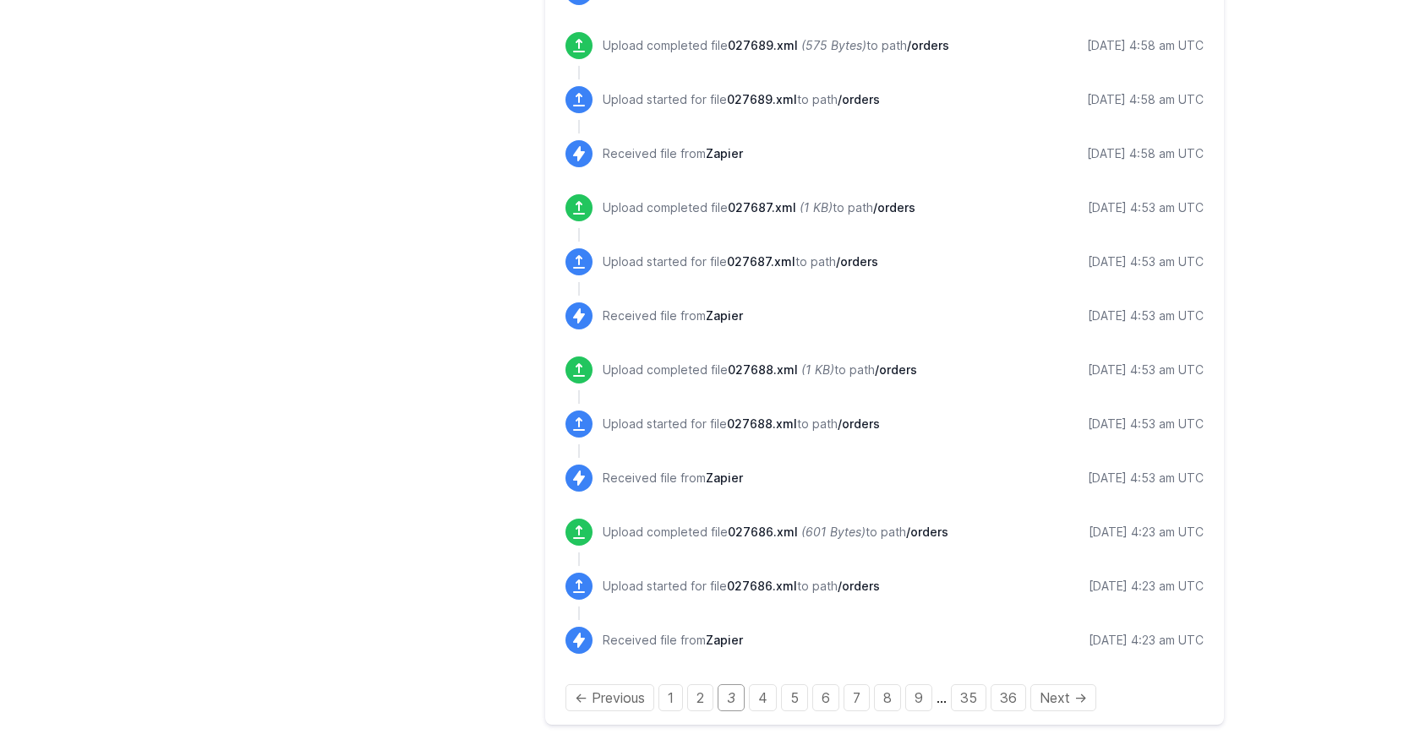
click at [701, 696] on link "2" at bounding box center [700, 698] width 26 height 27
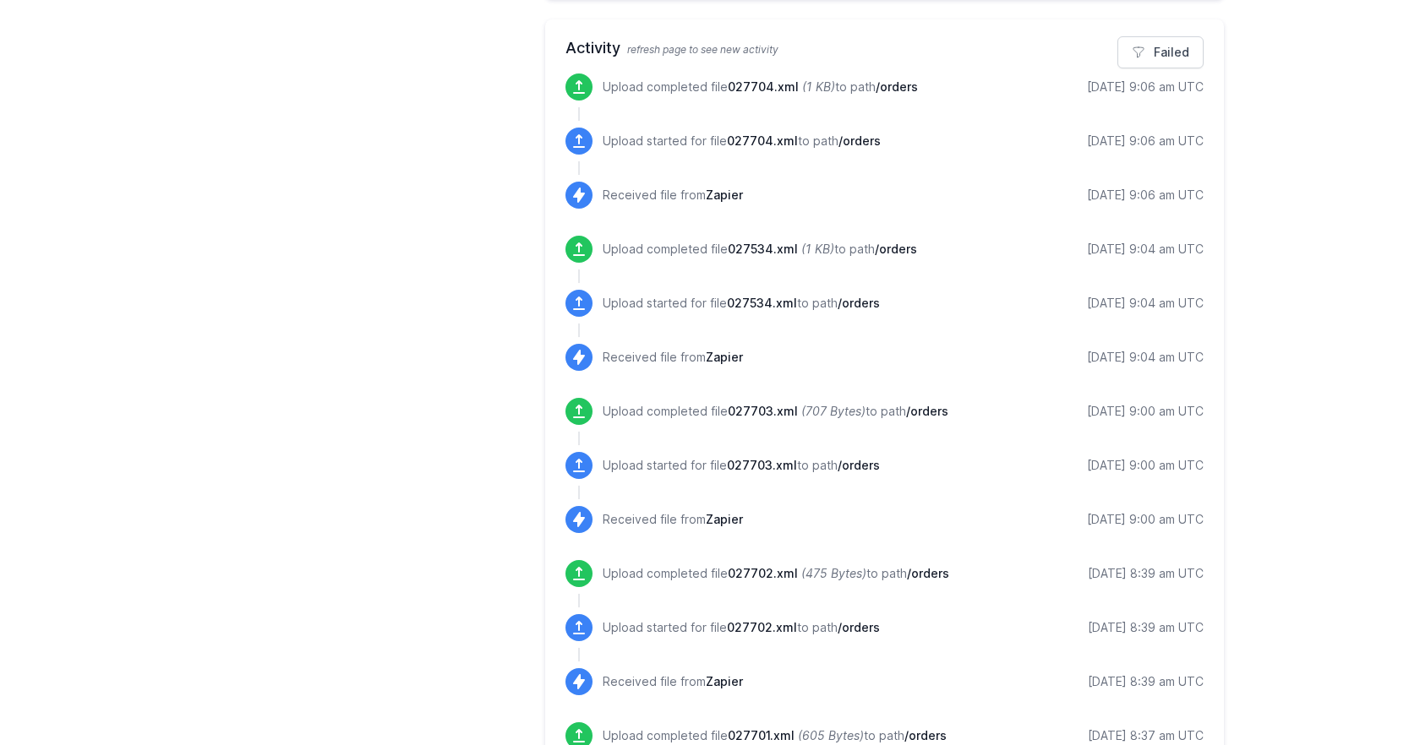
scroll to position [661, 0]
